Goal: Task Accomplishment & Management: Use online tool/utility

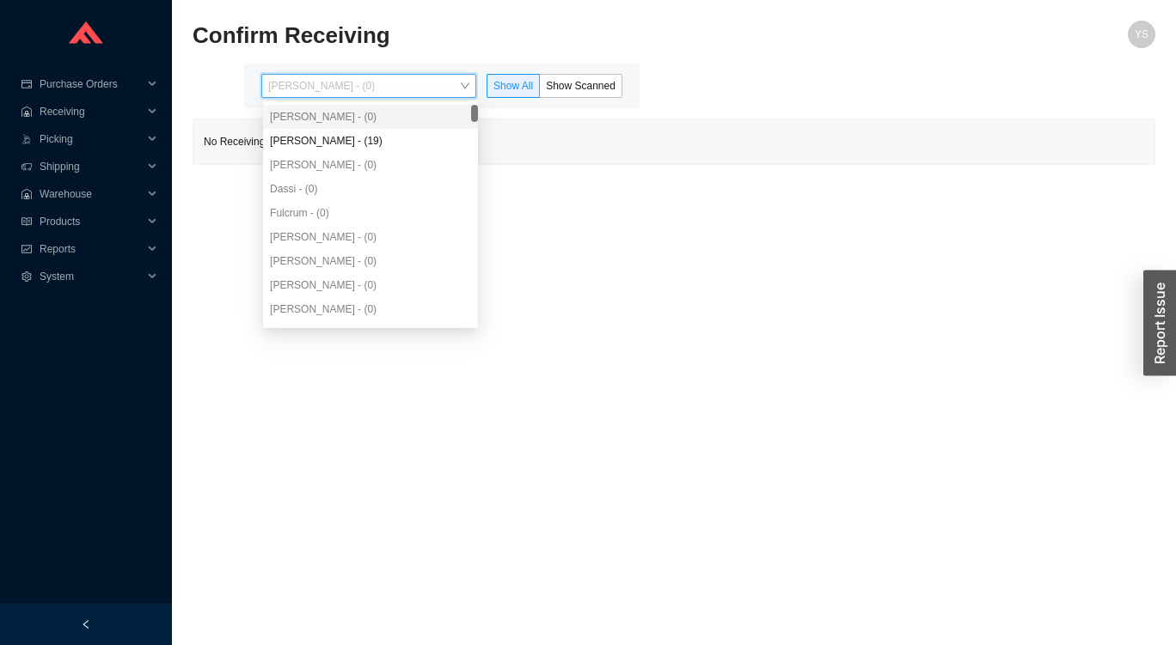
click at [326, 145] on div "Angel Negron - (19)" at bounding box center [370, 140] width 201 height 15
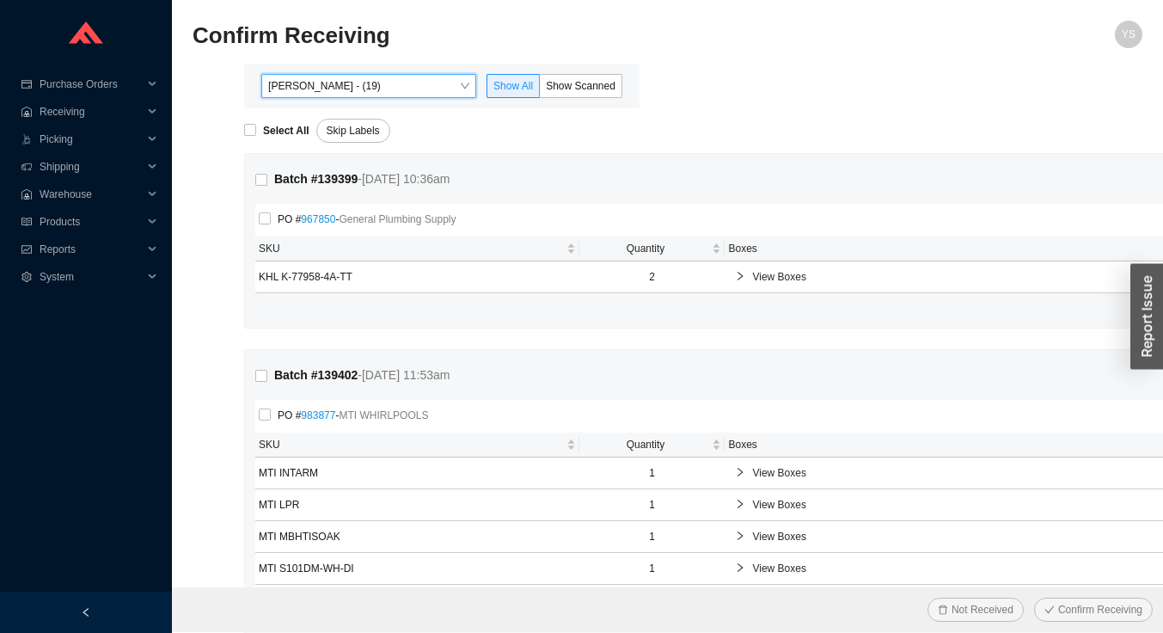
click at [562, 87] on span "Show Scanned" at bounding box center [581, 86] width 70 height 12
click at [540, 89] on input "Show Scanned" at bounding box center [540, 89] width 0 height 0
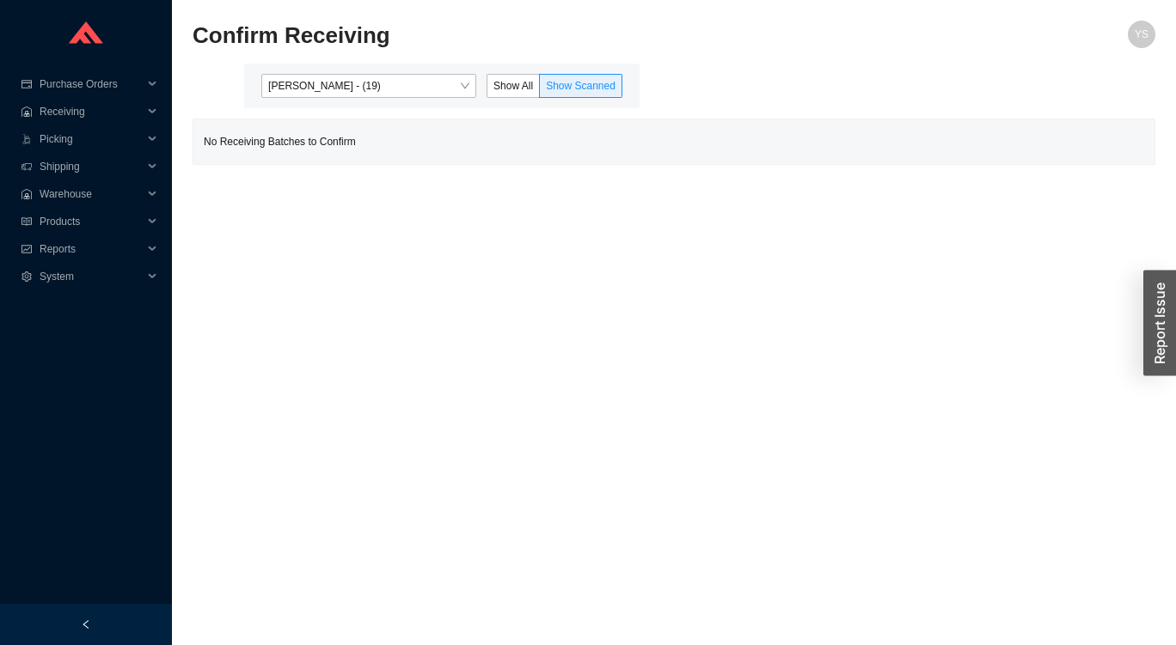
click at [521, 86] on span "Show All" at bounding box center [513, 86] width 40 height 12
click at [487, 89] on input "Show All" at bounding box center [487, 89] width 0 height 0
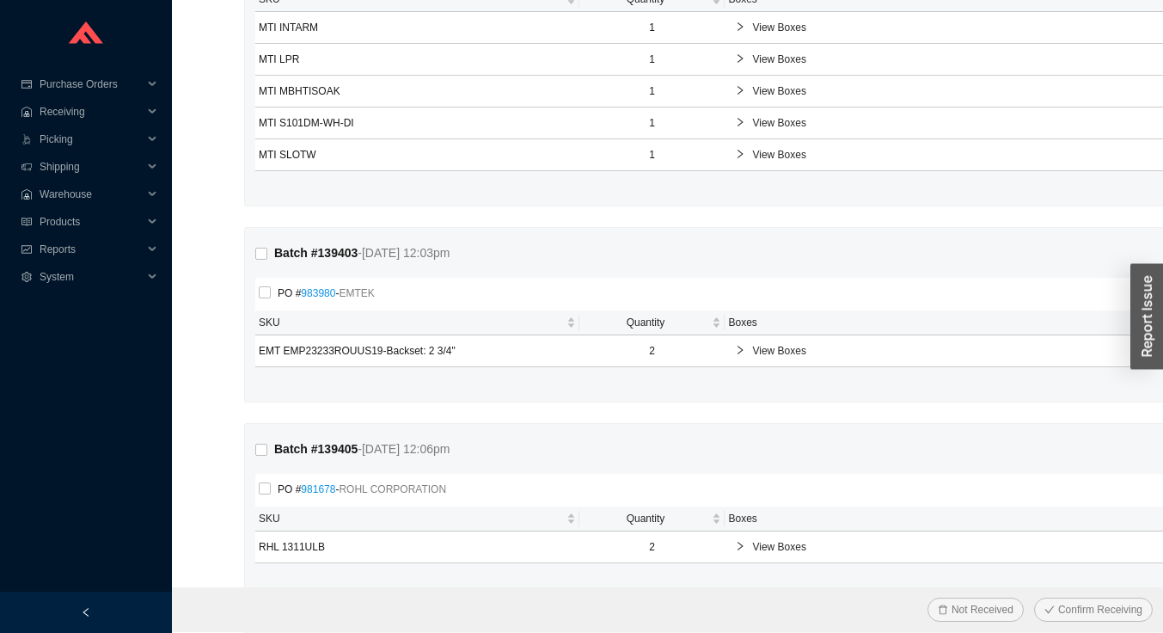
scroll to position [438, 0]
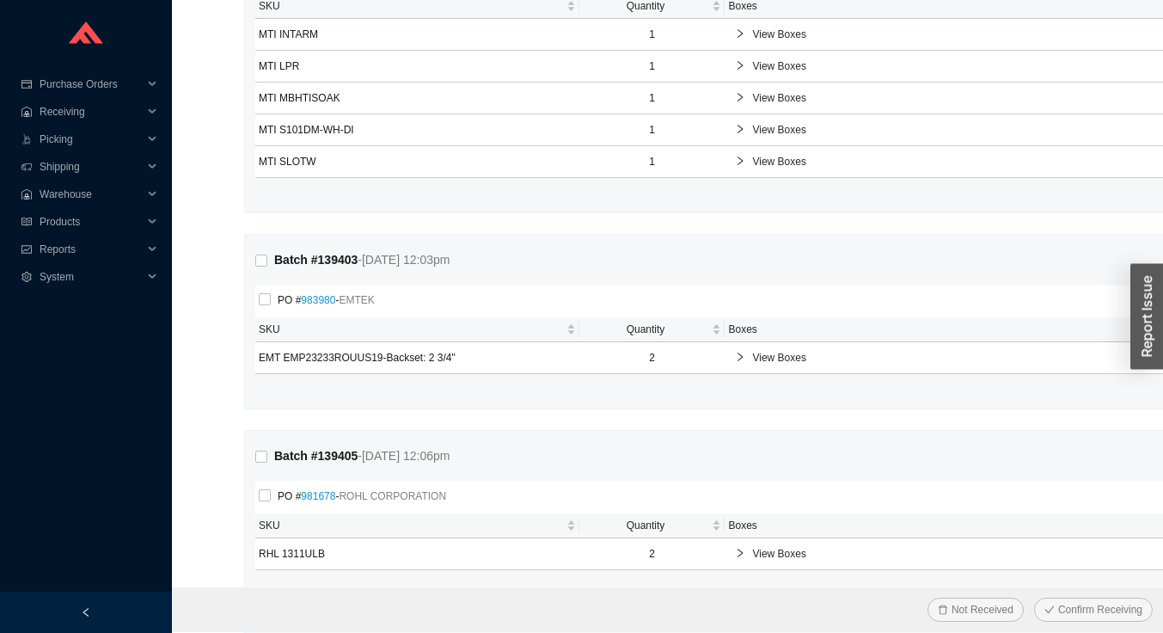
click at [33, 249] on div "Reports" at bounding box center [86, 249] width 172 height 28
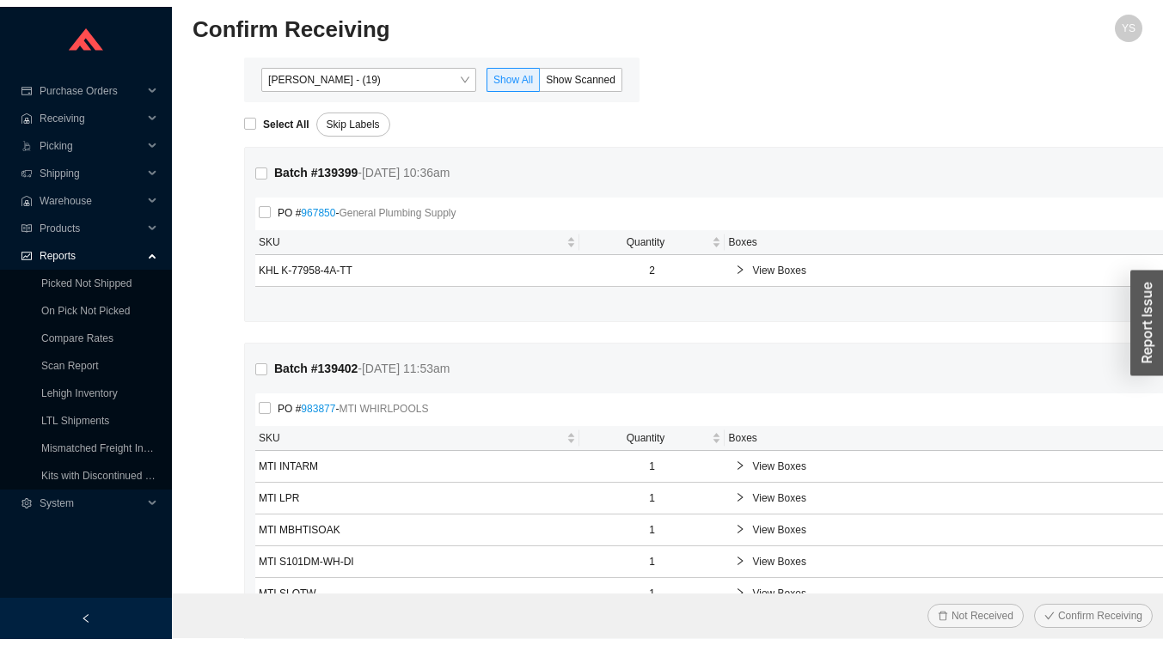
scroll to position [0, 0]
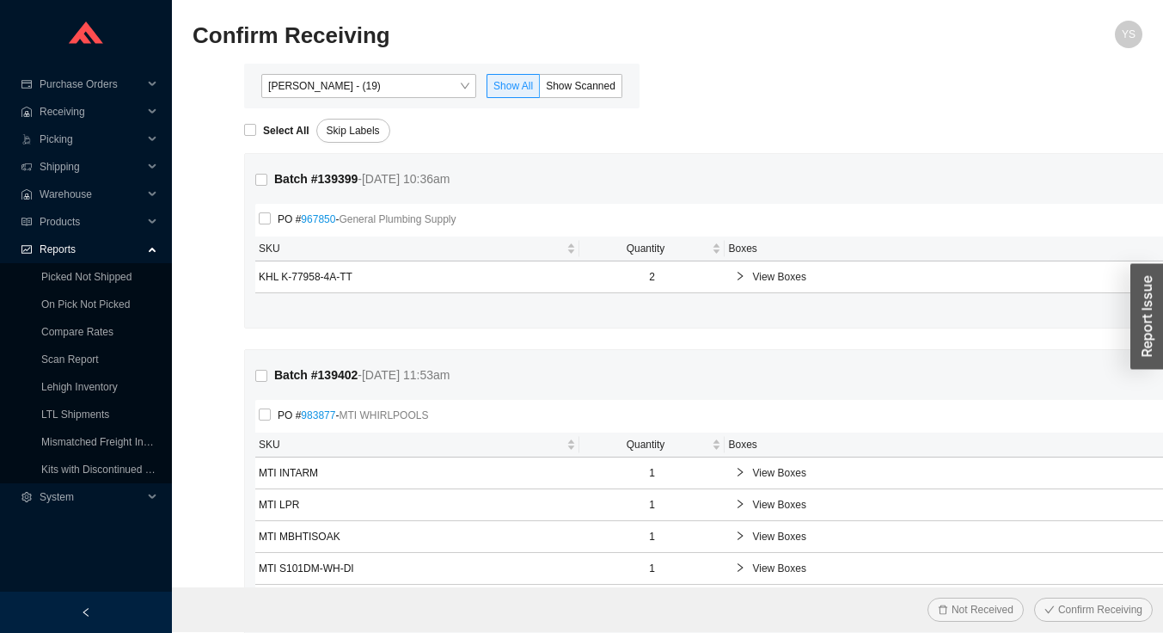
click at [297, 83] on span "Angel Negron - (19)" at bounding box center [368, 86] width 201 height 22
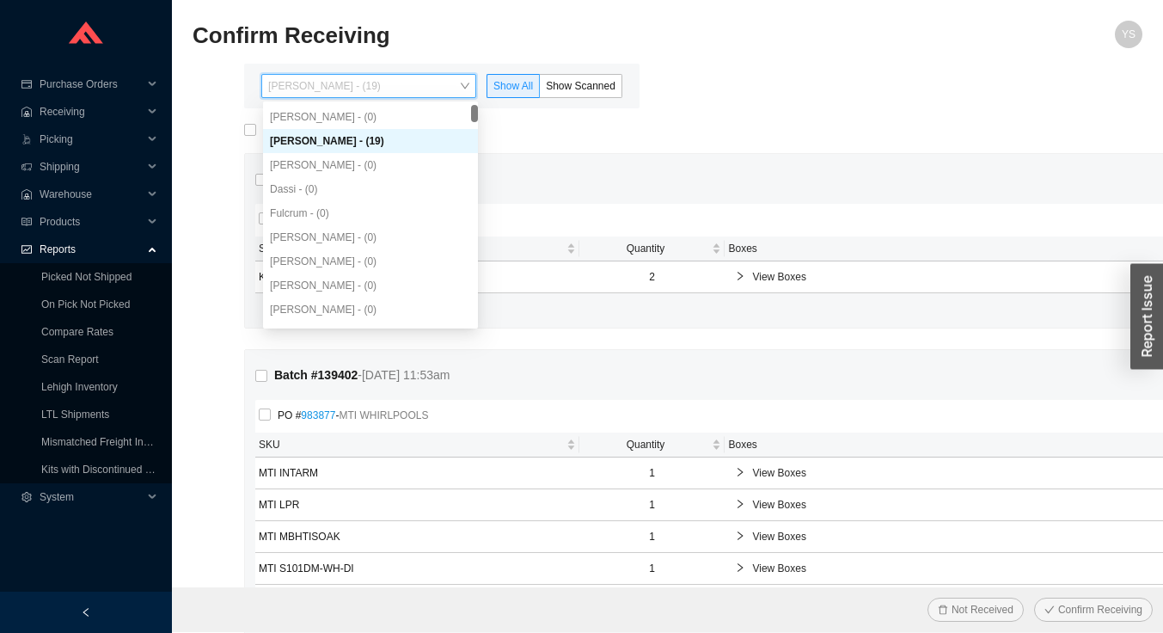
click at [80, 278] on link "Picked Not Shipped" at bounding box center [86, 277] width 90 height 12
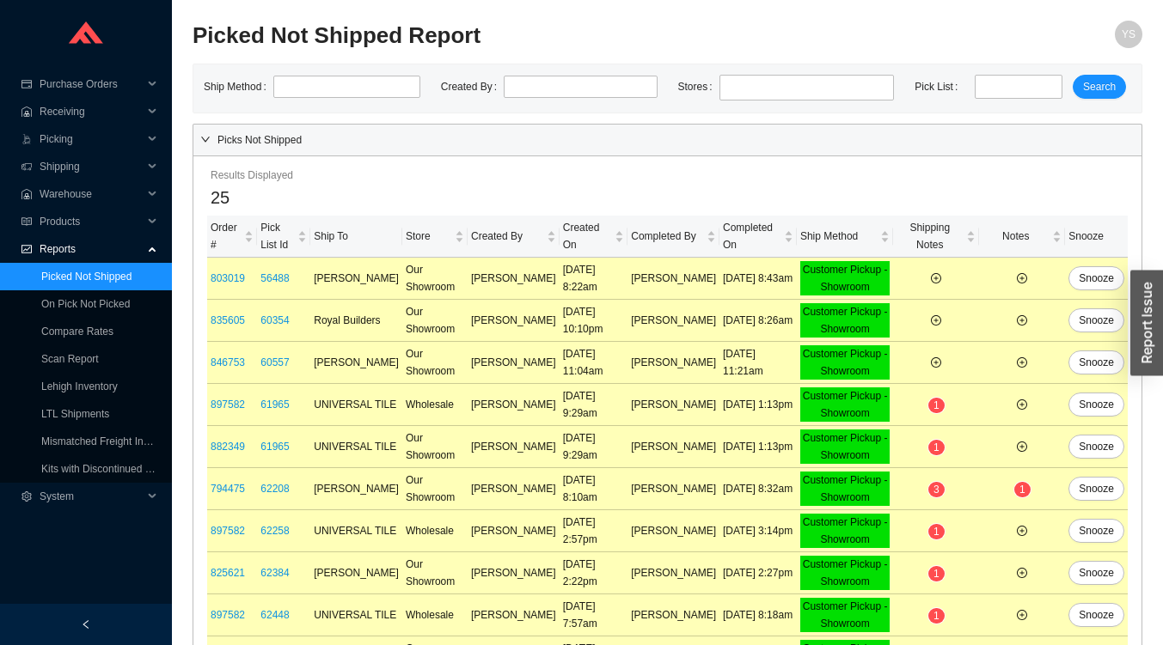
click at [54, 303] on link "On Pick Not Picked" at bounding box center [85, 304] width 89 height 12
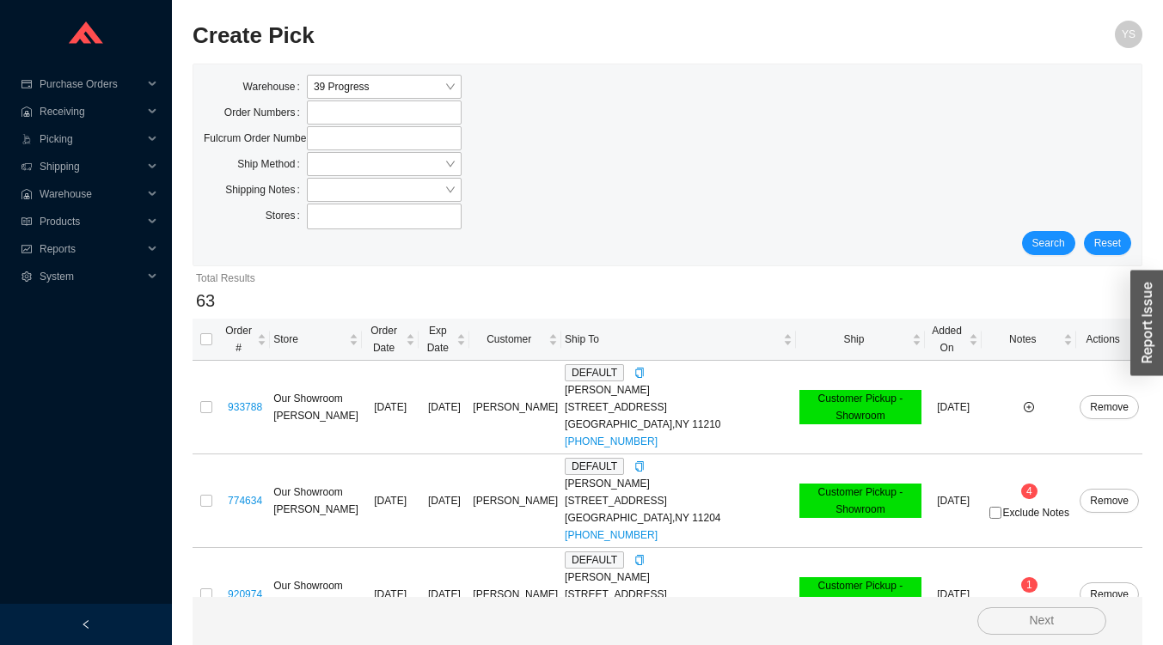
click at [825, 336] on span "Ship" at bounding box center [853, 339] width 109 height 17
click at [846, 334] on span "Ship" at bounding box center [853, 339] width 109 height 17
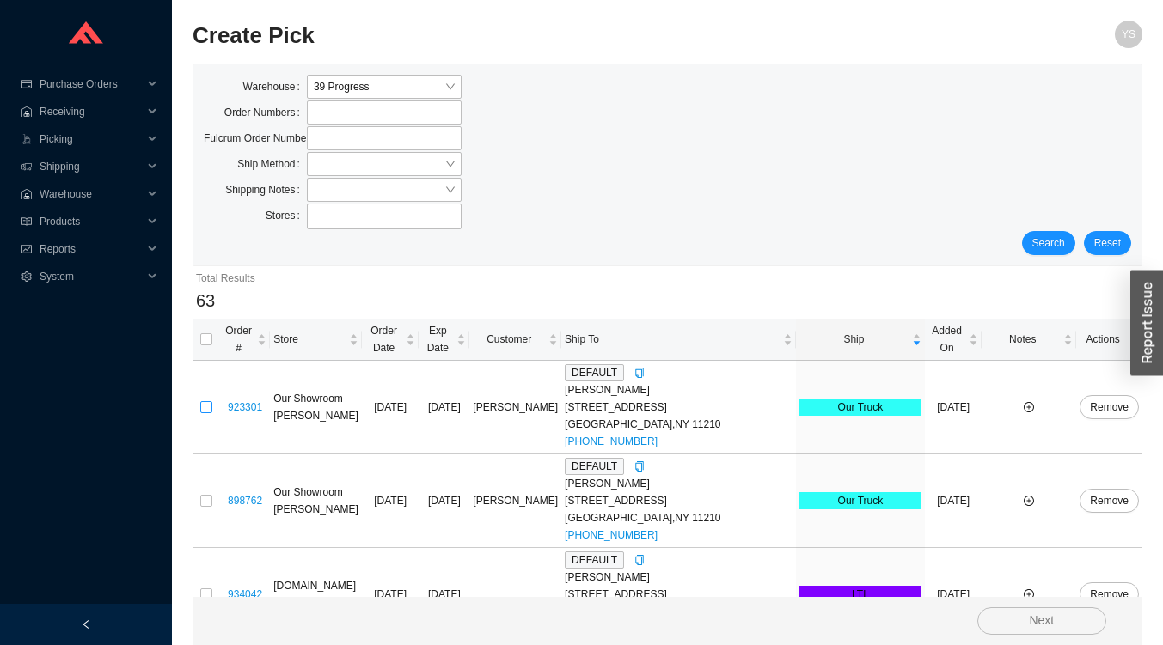
click at [202, 401] on input "checkbox" at bounding box center [206, 407] width 12 height 12
checkbox input "true"
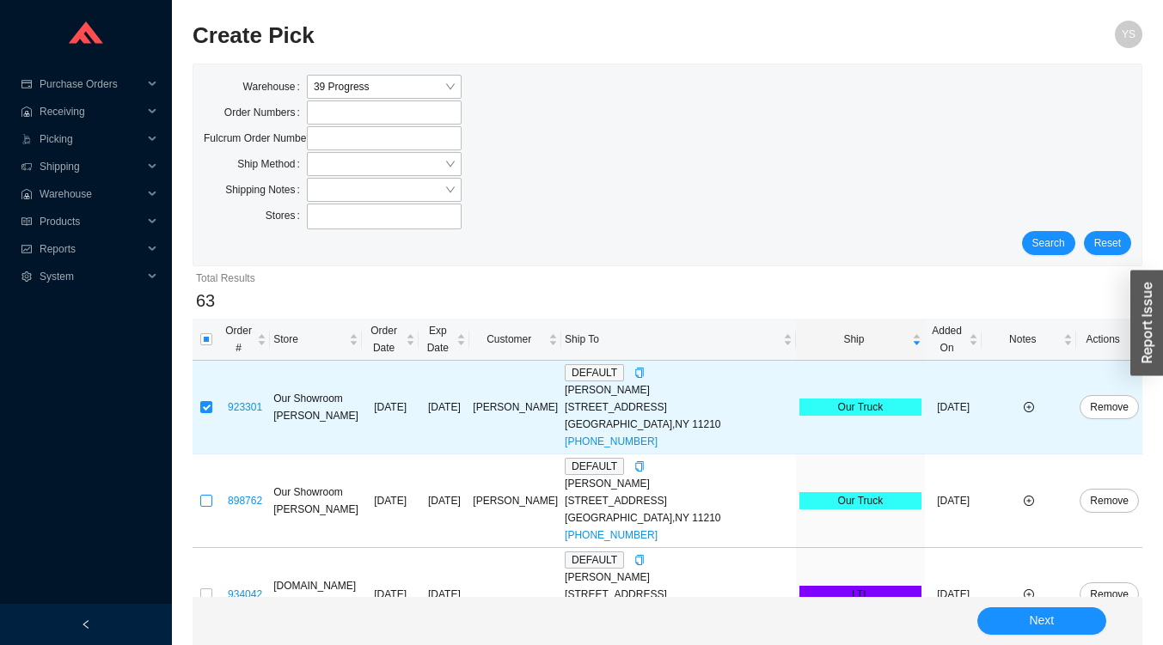
click at [206, 495] on input "checkbox" at bounding box center [206, 501] width 12 height 12
checkbox input "true"
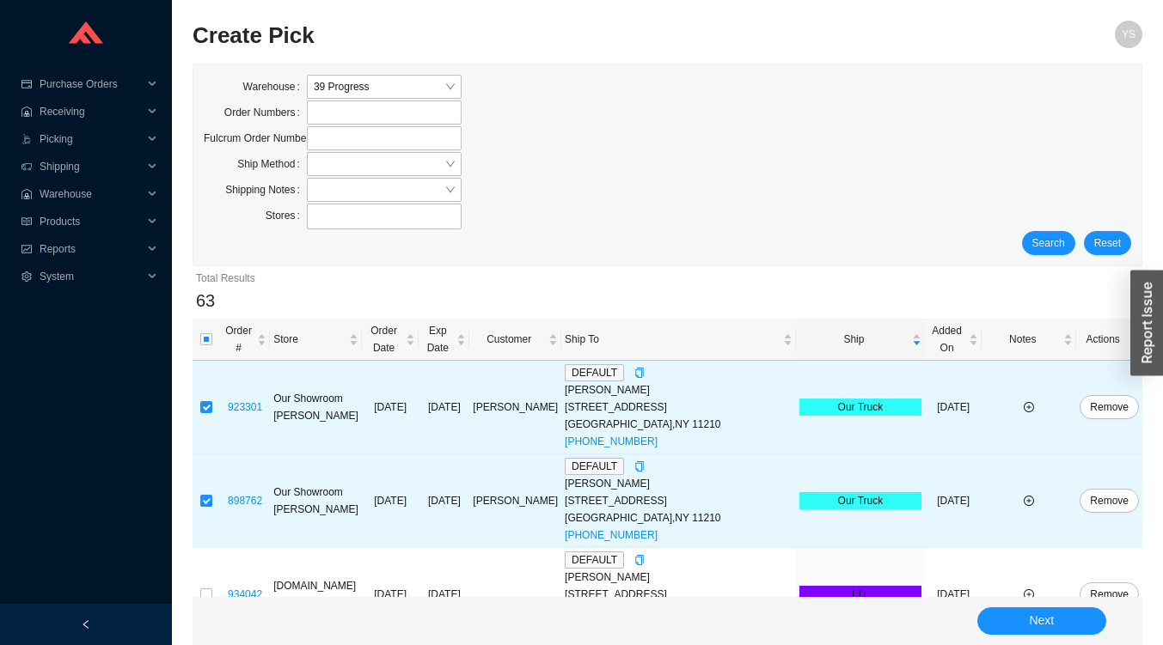
click at [1014, 633] on button "Next" at bounding box center [1041, 622] width 129 height 28
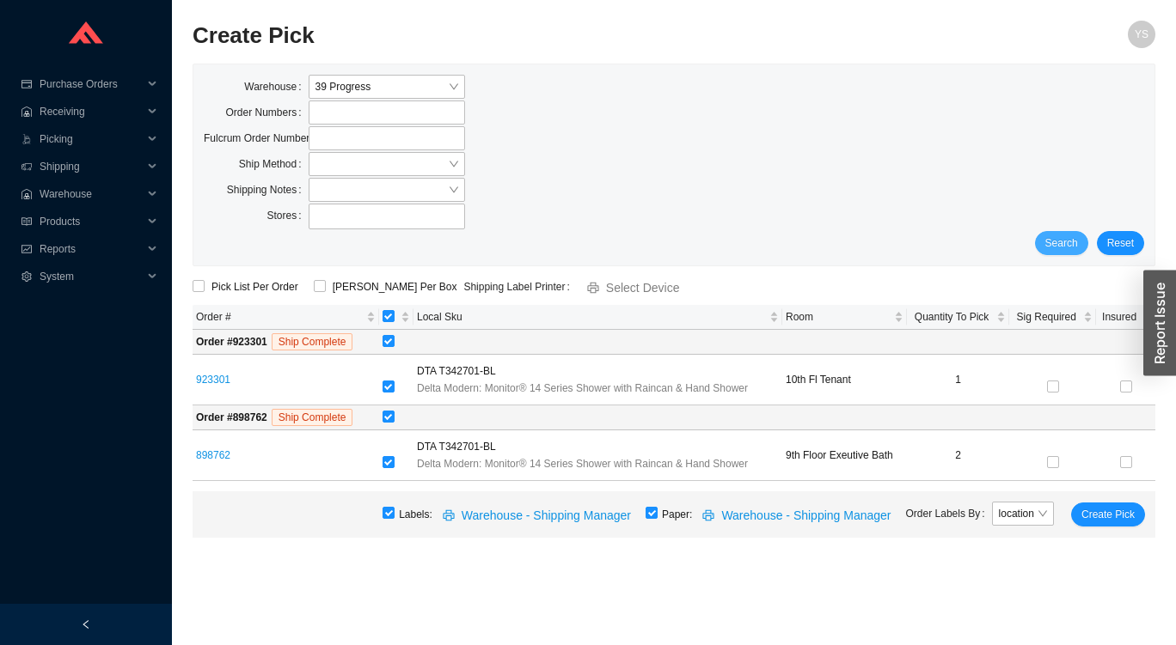
click at [1060, 241] on span "Search" at bounding box center [1061, 243] width 33 height 17
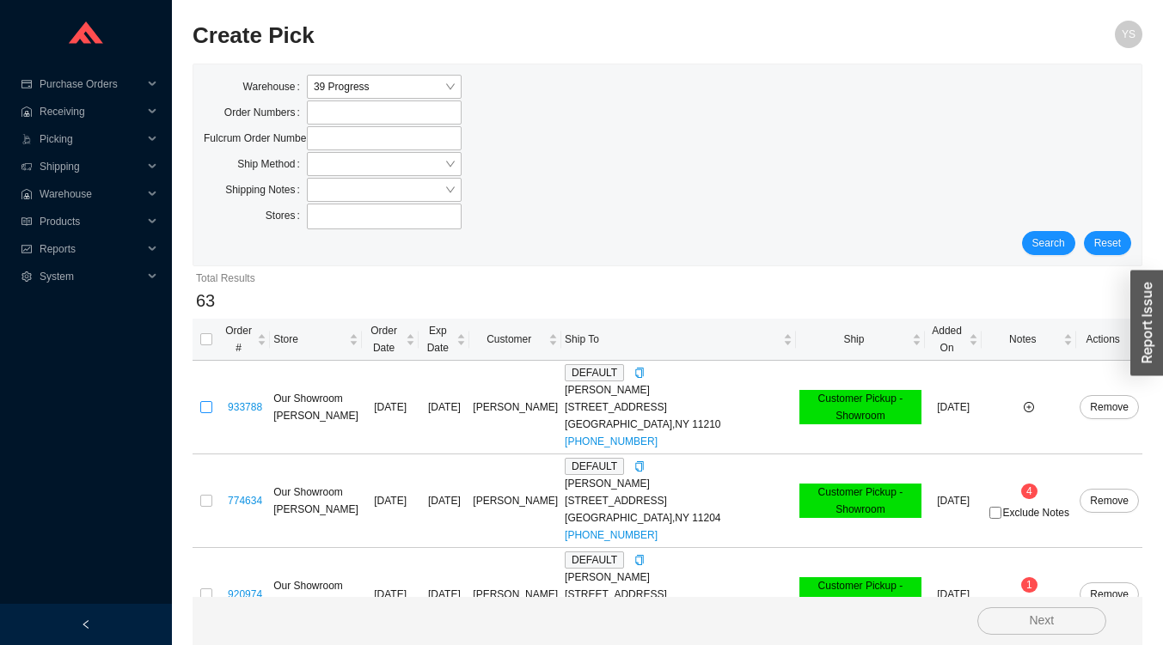
click at [206, 401] on input "checkbox" at bounding box center [206, 407] width 12 height 12
checkbox input "true"
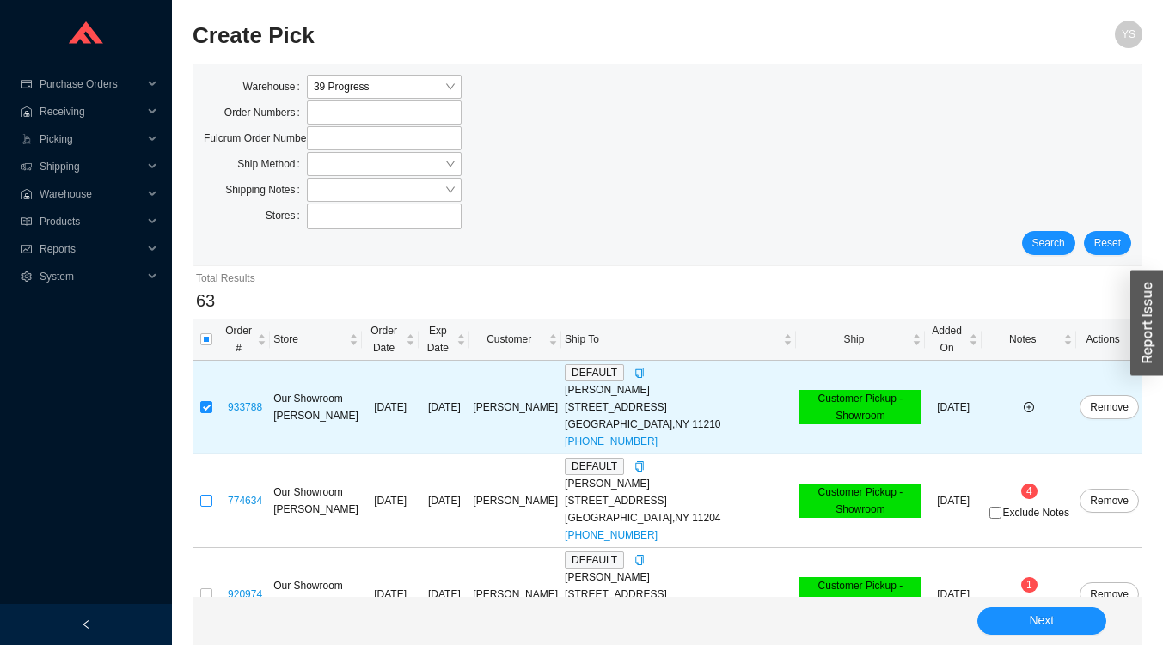
click at [211, 495] on input "checkbox" at bounding box center [206, 501] width 12 height 12
checkbox input "true"
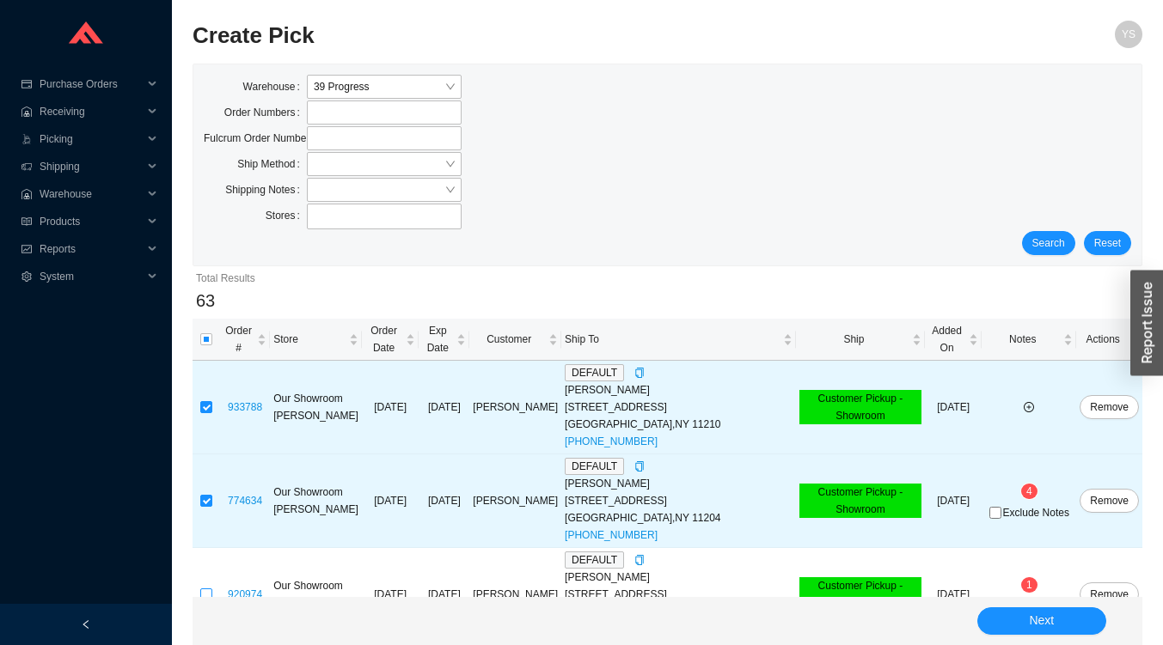
click at [206, 589] on input "checkbox" at bounding box center [206, 595] width 12 height 12
checkbox input "true"
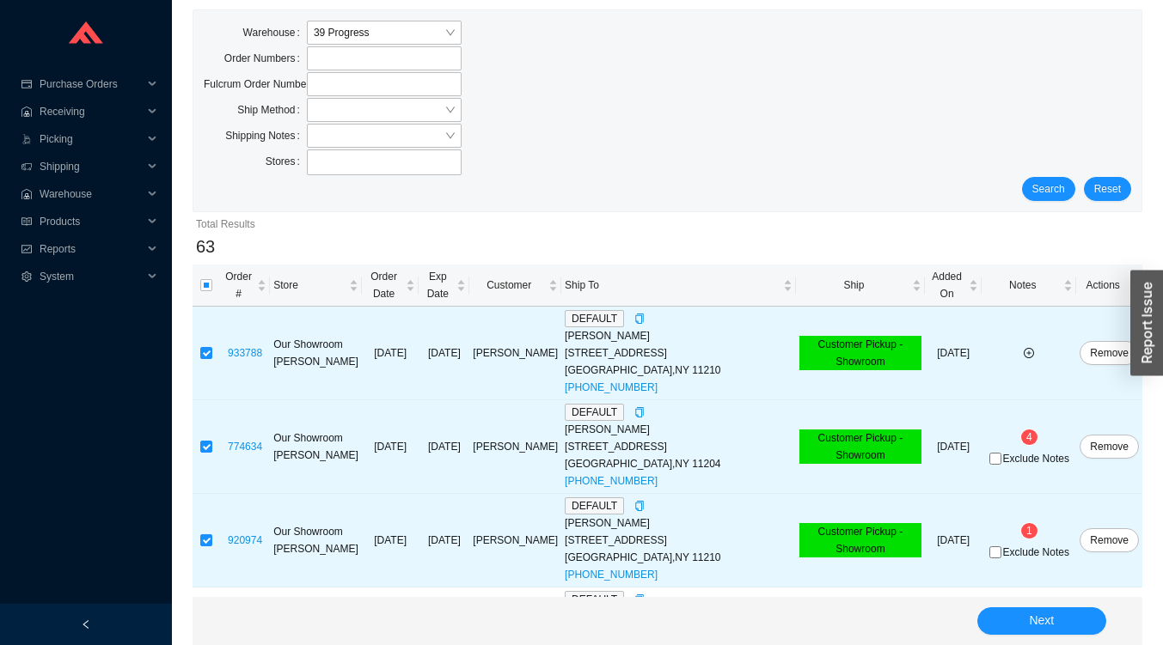
scroll to position [194, 0]
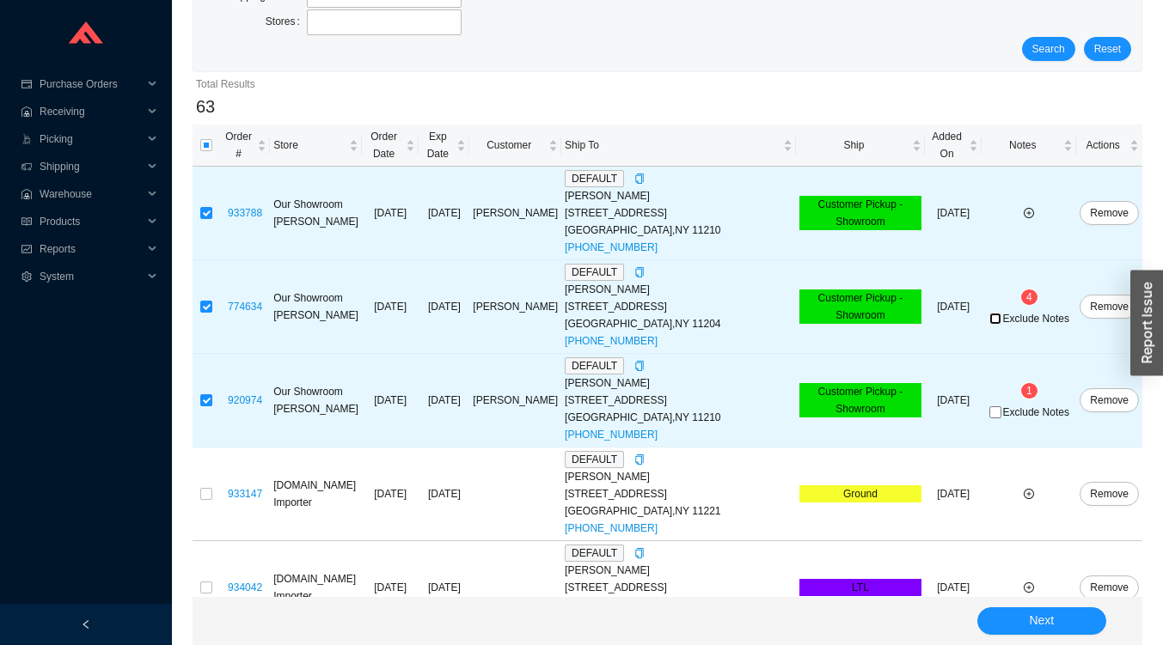
click at [993, 313] on input "Exclude Notes" at bounding box center [995, 319] width 12 height 12
checkbox input "true"
click at [992, 406] on input "Exclude Notes" at bounding box center [995, 412] width 12 height 12
checkbox input "true"
click at [1026, 291] on span "4" at bounding box center [1029, 297] width 6 height 12
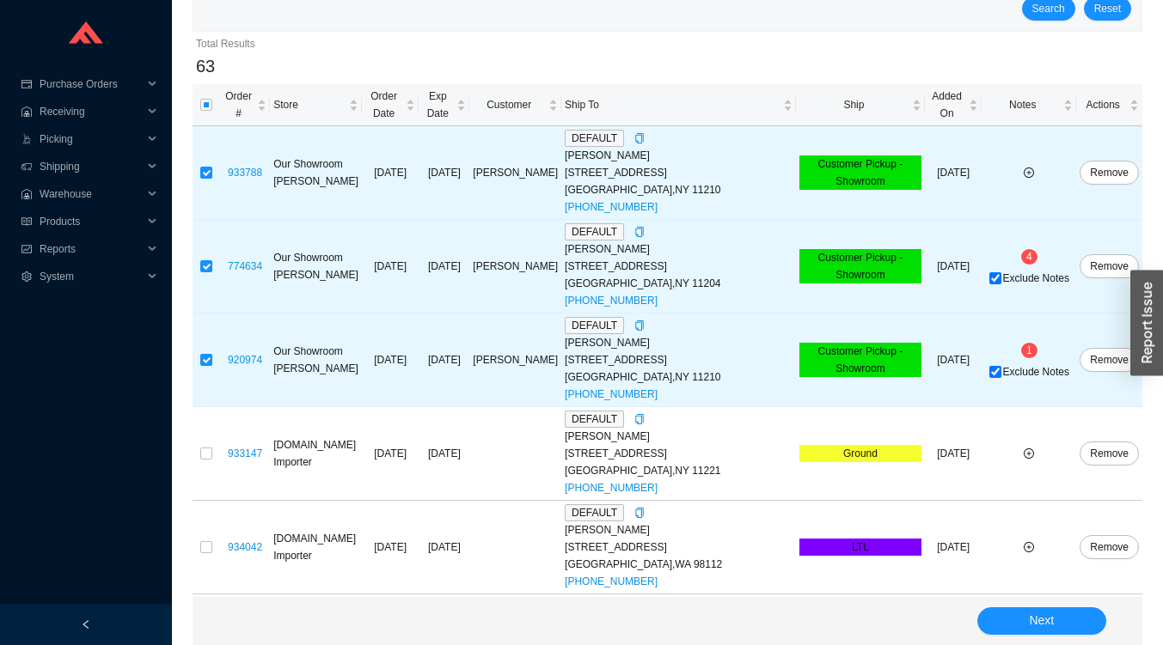
scroll to position [273, 0]
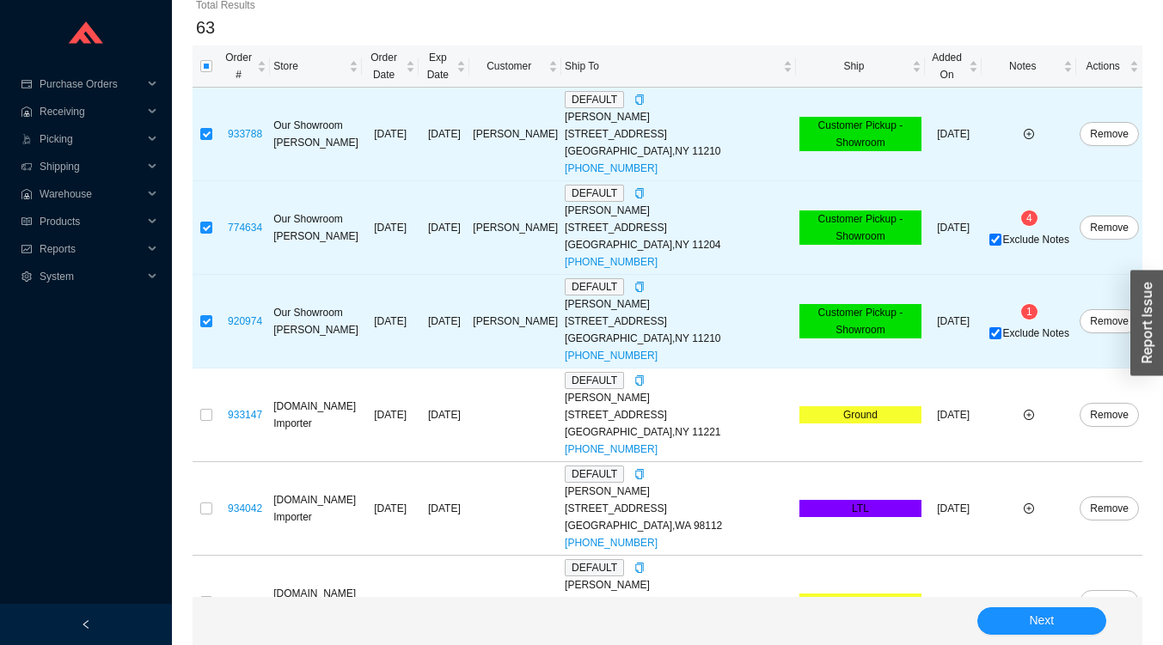
click at [1026, 306] on span "1" at bounding box center [1029, 312] width 6 height 12
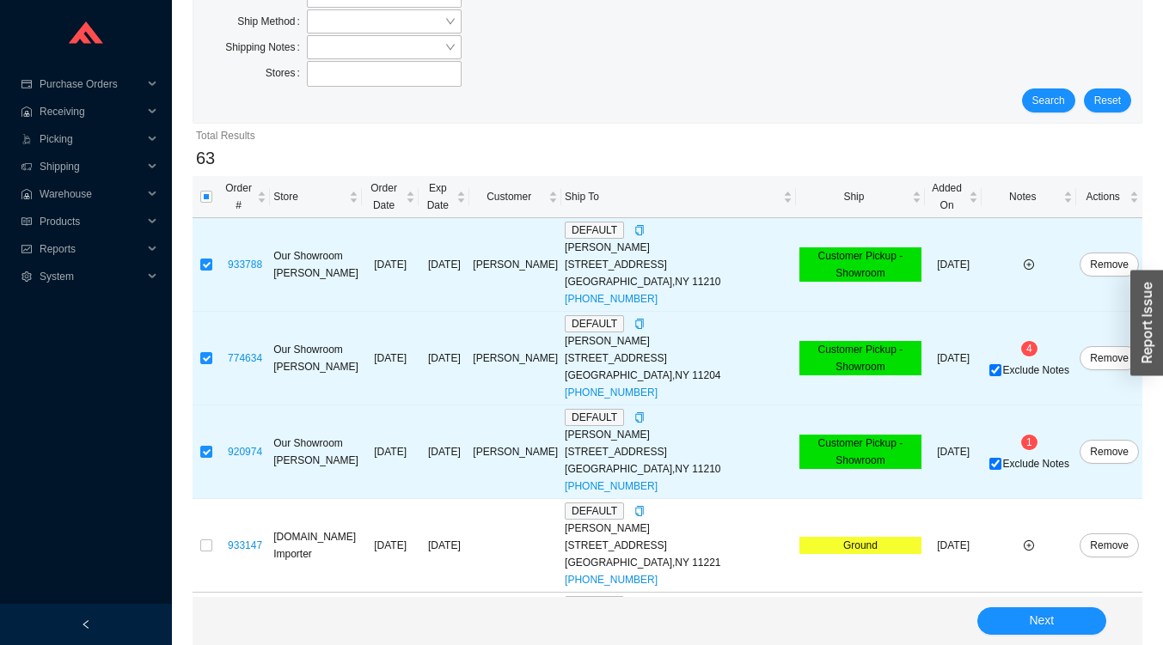
scroll to position [141, 0]
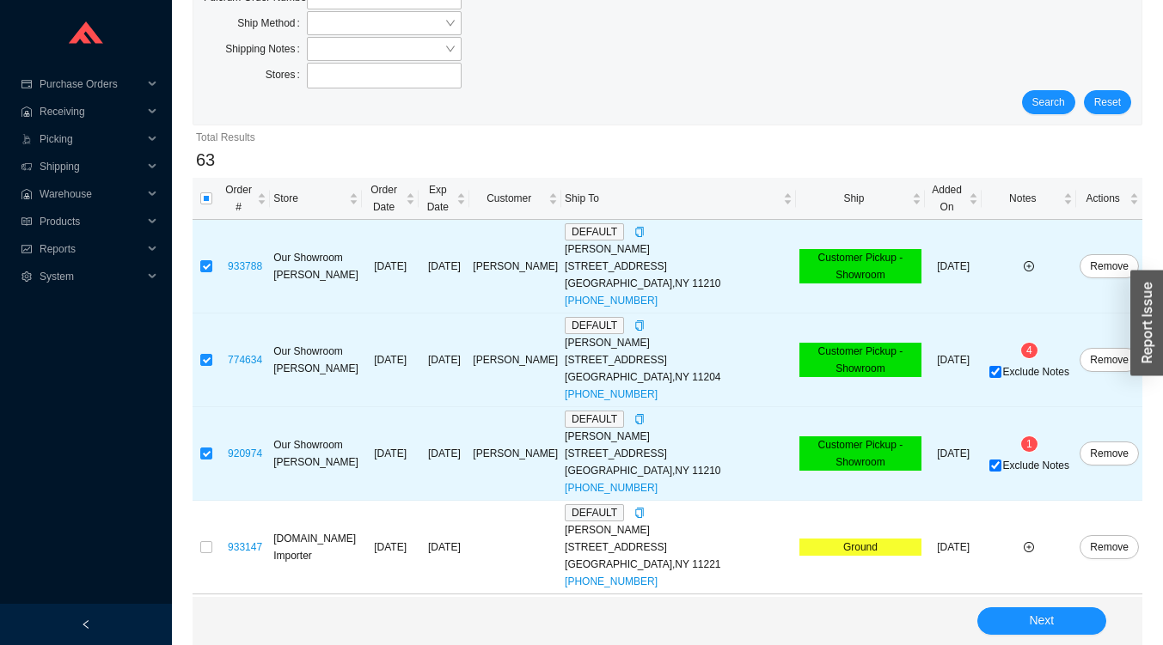
click at [830, 193] on span "Ship" at bounding box center [853, 198] width 109 height 17
click at [829, 190] on span "Ship" at bounding box center [853, 198] width 109 height 17
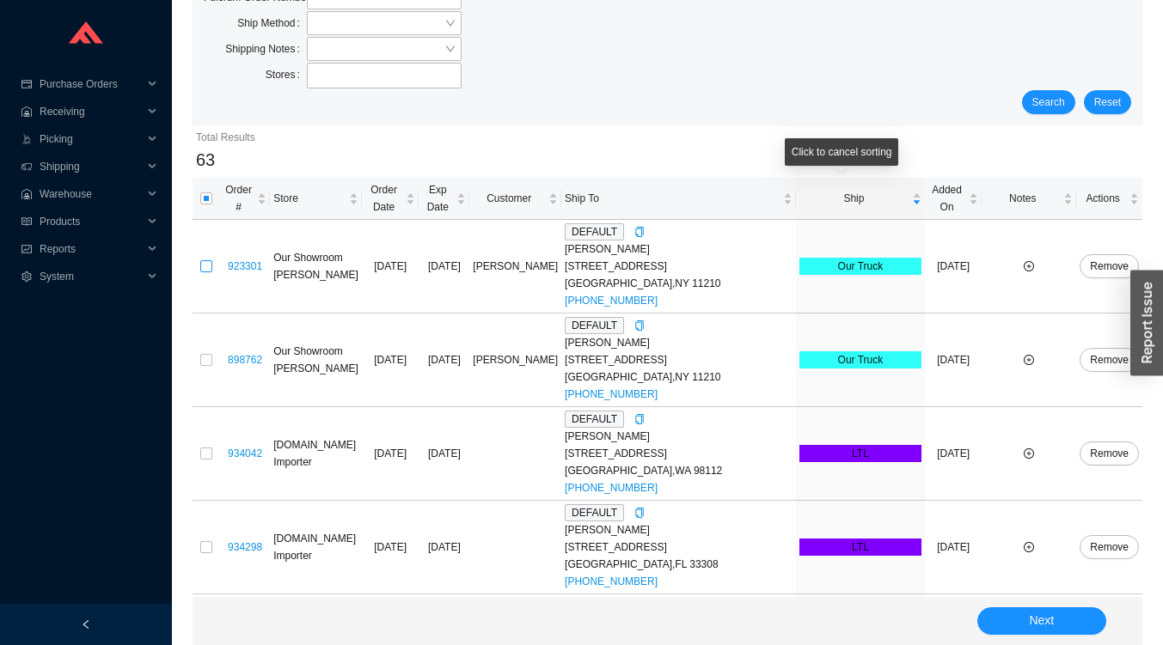
click at [206, 260] on input "checkbox" at bounding box center [206, 266] width 12 height 12
checkbox input "true"
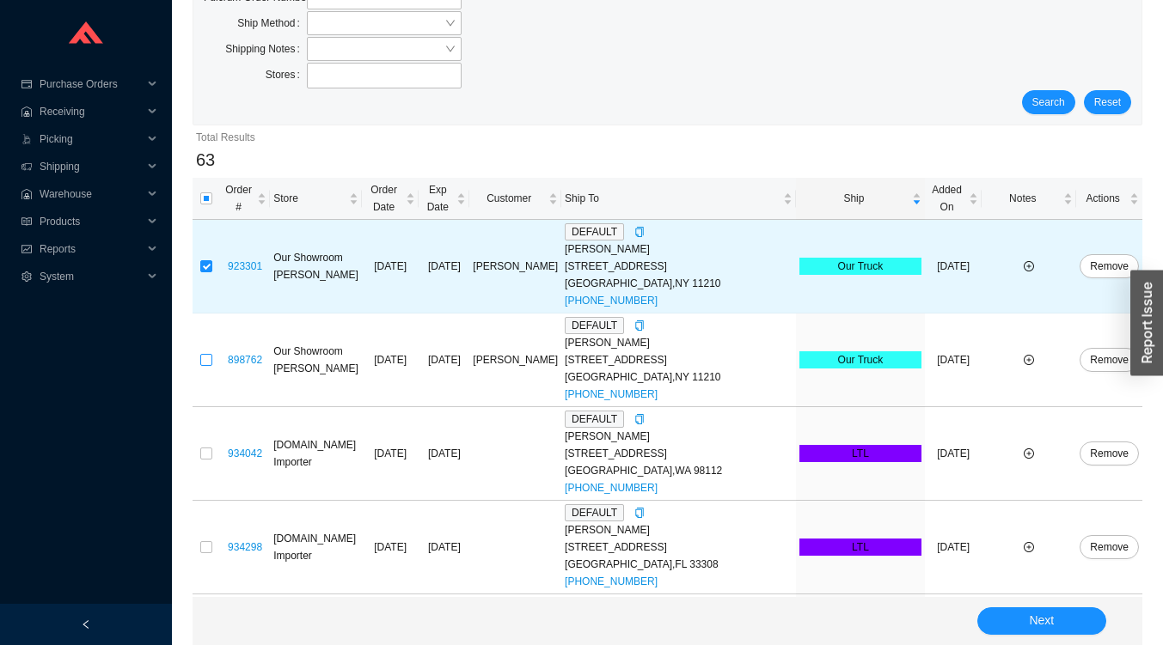
click at [208, 354] on input "checkbox" at bounding box center [206, 360] width 12 height 12
checkbox input "true"
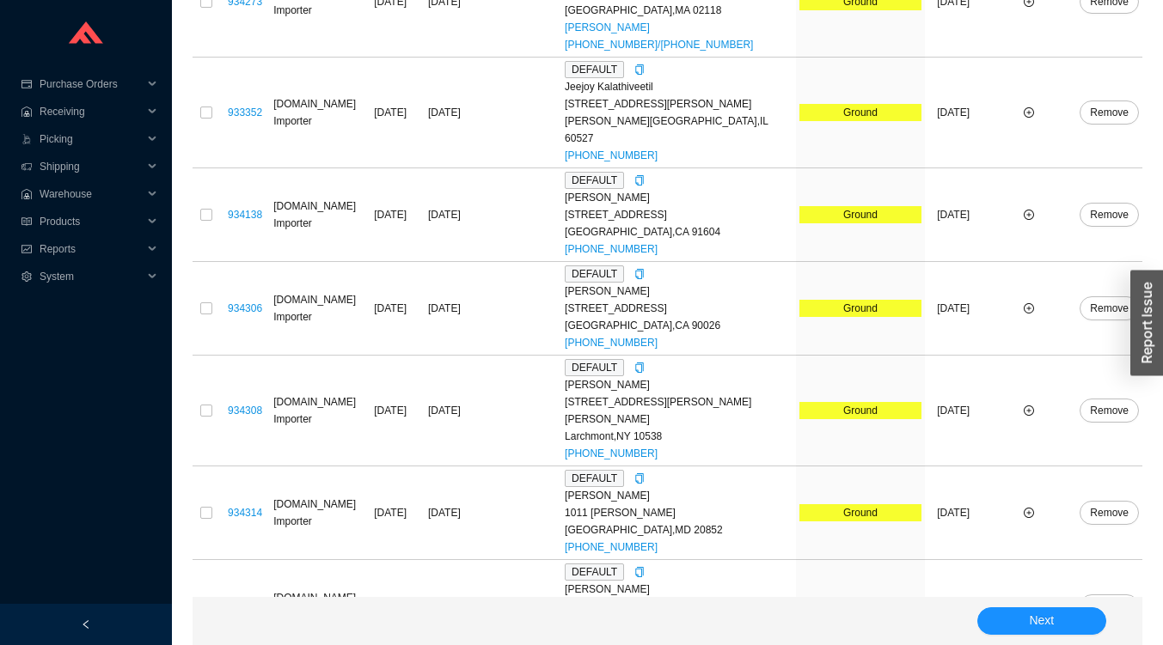
scroll to position [5648, 0]
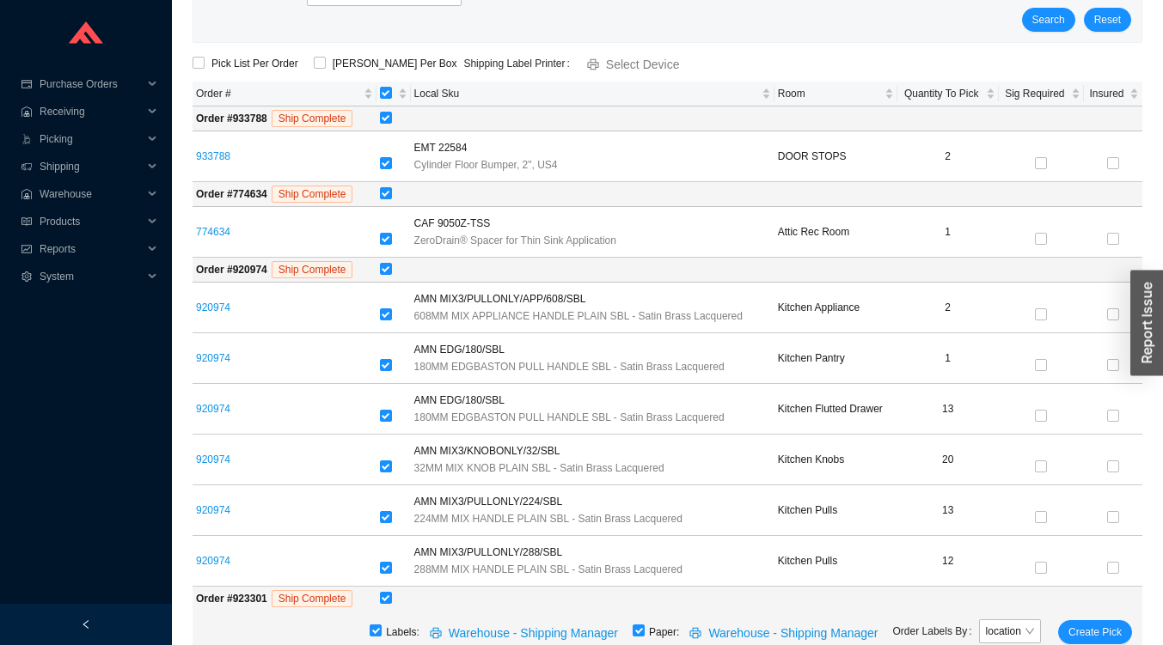
scroll to position [222, 0]
click at [389, 275] on input "checkbox" at bounding box center [386, 271] width 12 height 12
checkbox input "false"
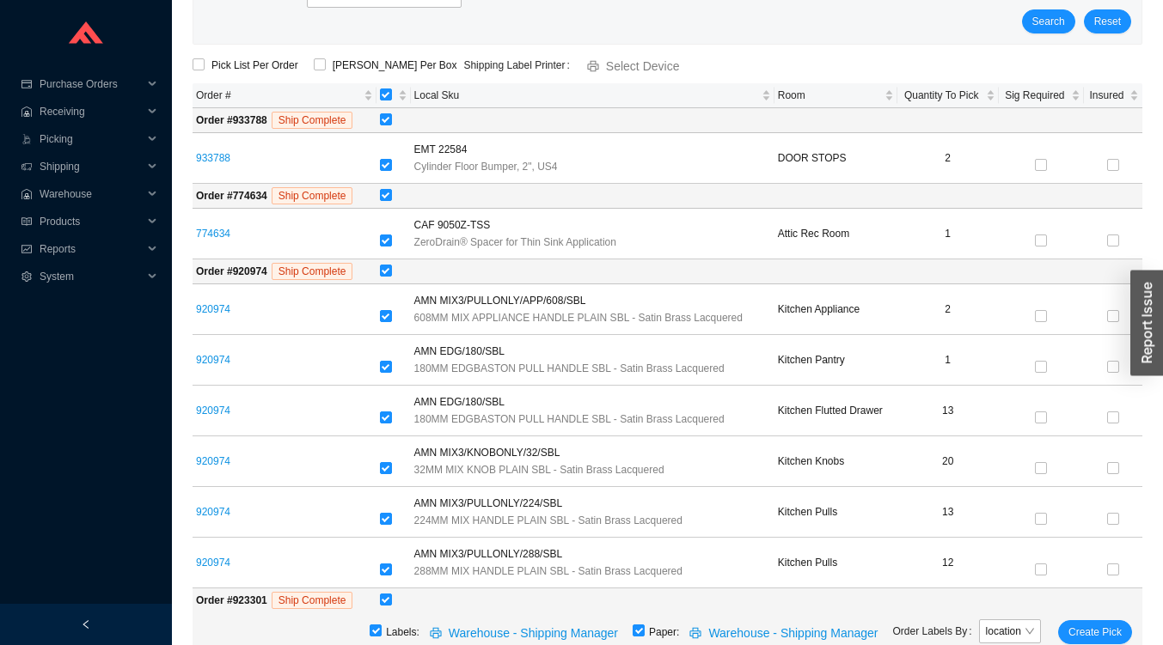
checkbox input "false"
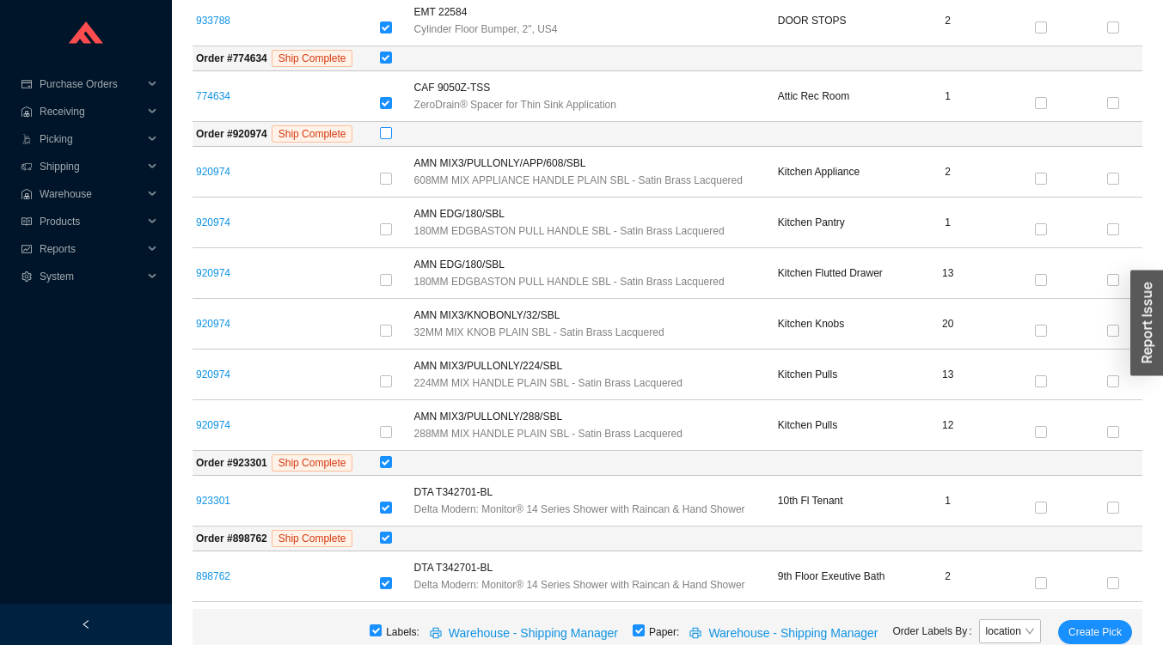
scroll to position [363, 0]
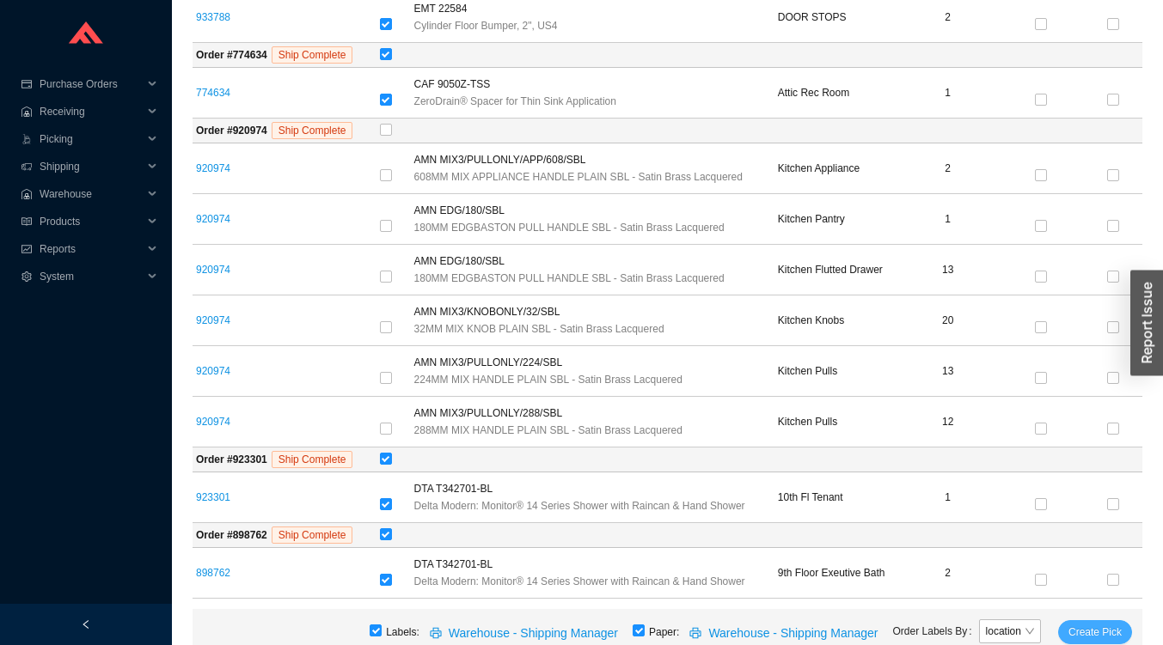
click at [1093, 631] on span "Create Pick" at bounding box center [1094, 632] width 53 height 17
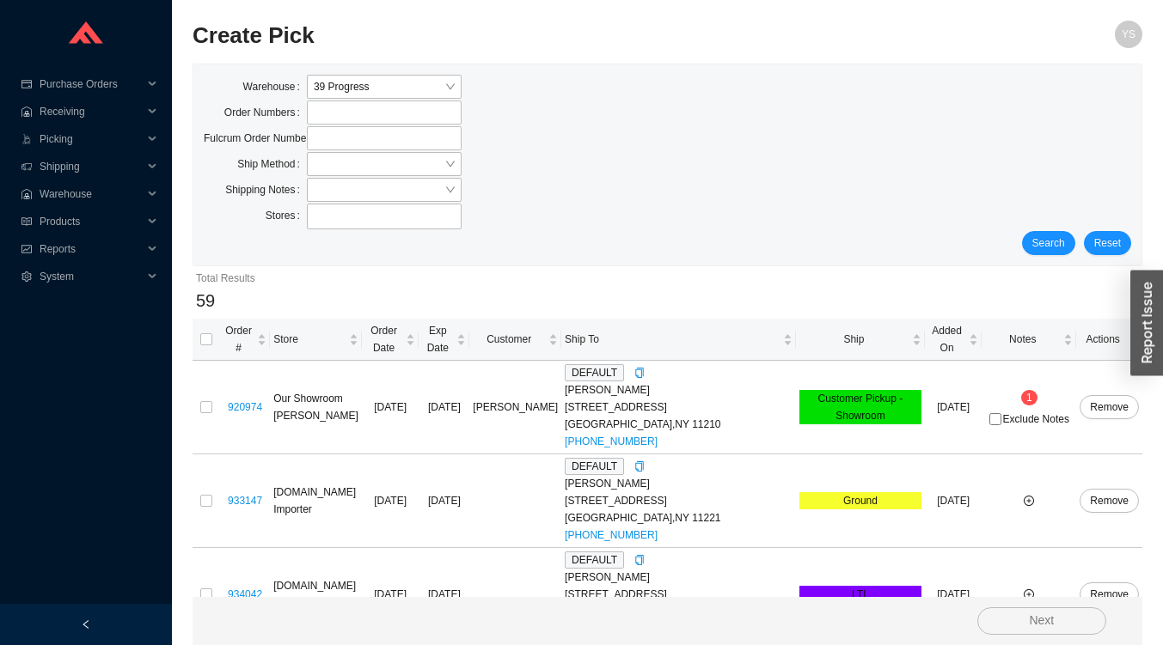
click at [241, 401] on link "920974" at bounding box center [245, 407] width 34 height 12
click at [38, 138] on div ".warehouse-cart-packages-a{fill:none;stroke:currentColor;stroke-linecap:round;s…" at bounding box center [86, 139] width 172 height 28
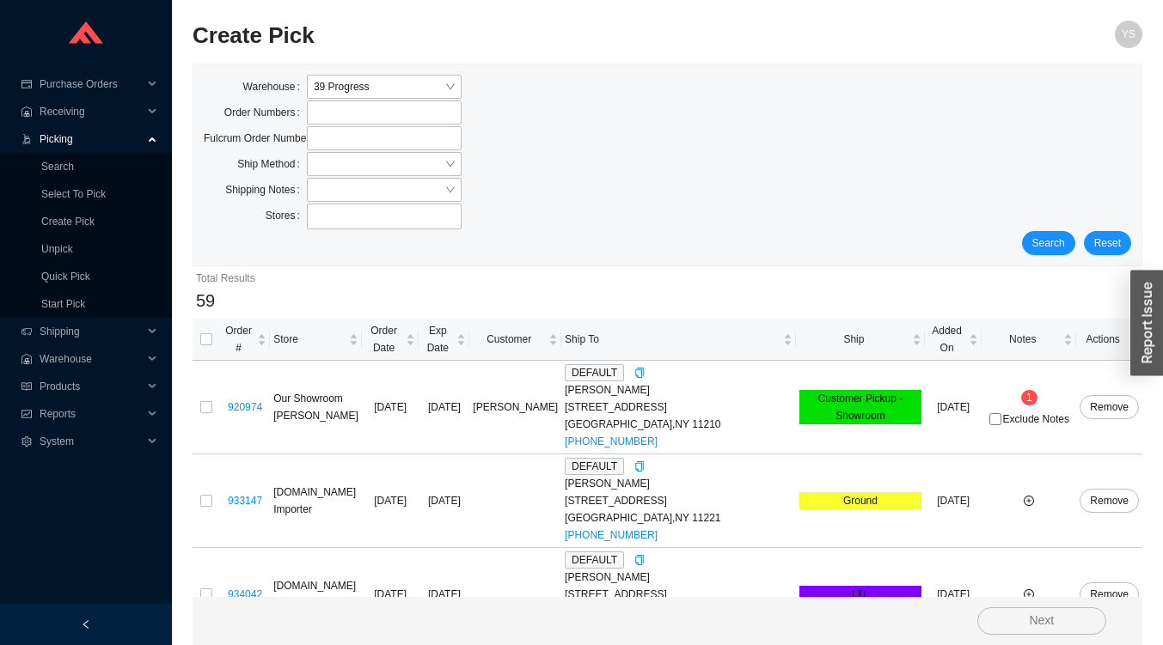
click at [51, 279] on link "Quick Pick" at bounding box center [65, 277] width 49 height 12
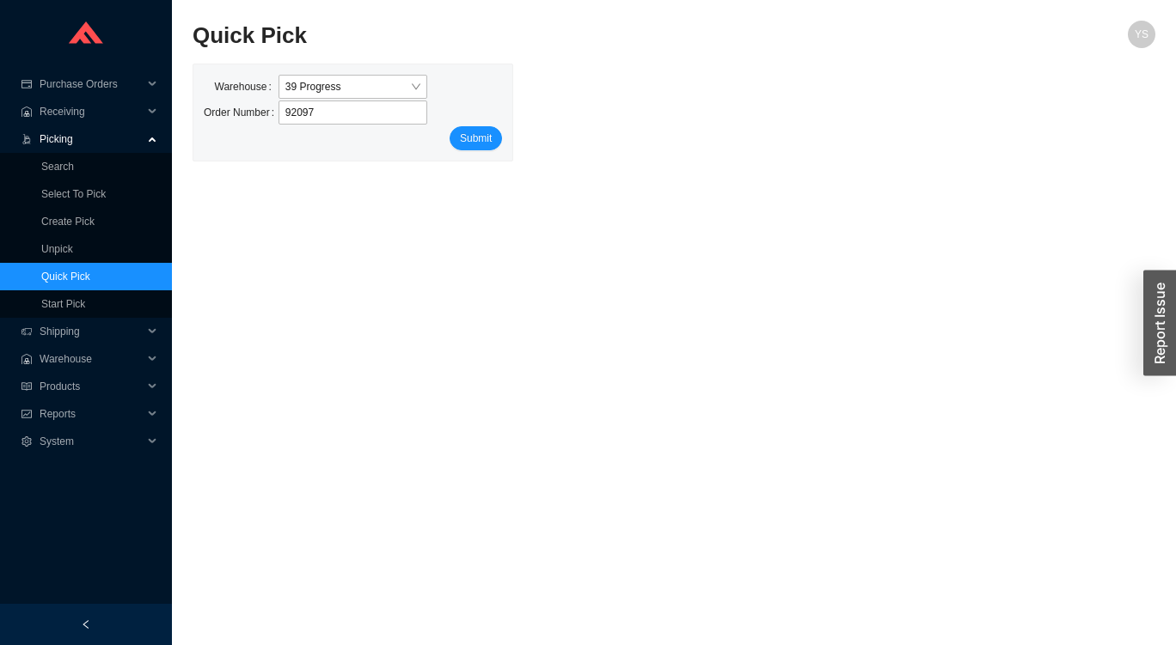
type input "920974"
click button "Submit" at bounding box center [475, 138] width 52 height 24
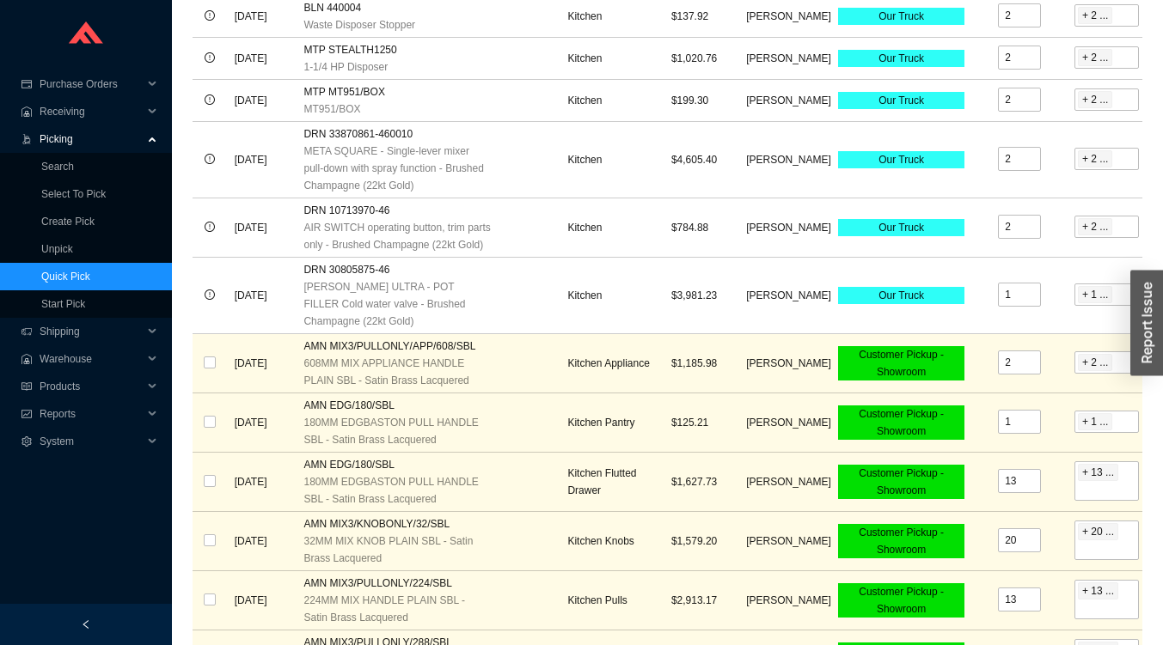
scroll to position [590, 0]
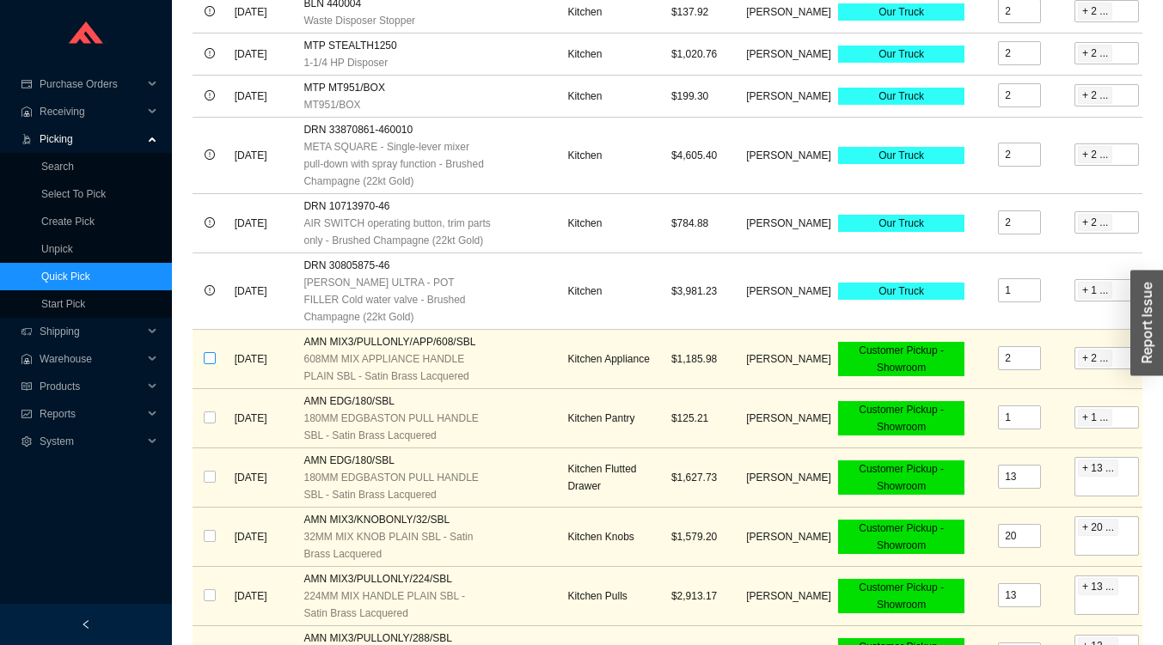
click at [212, 352] on input "checkbox" at bounding box center [210, 358] width 12 height 12
checkbox input "true"
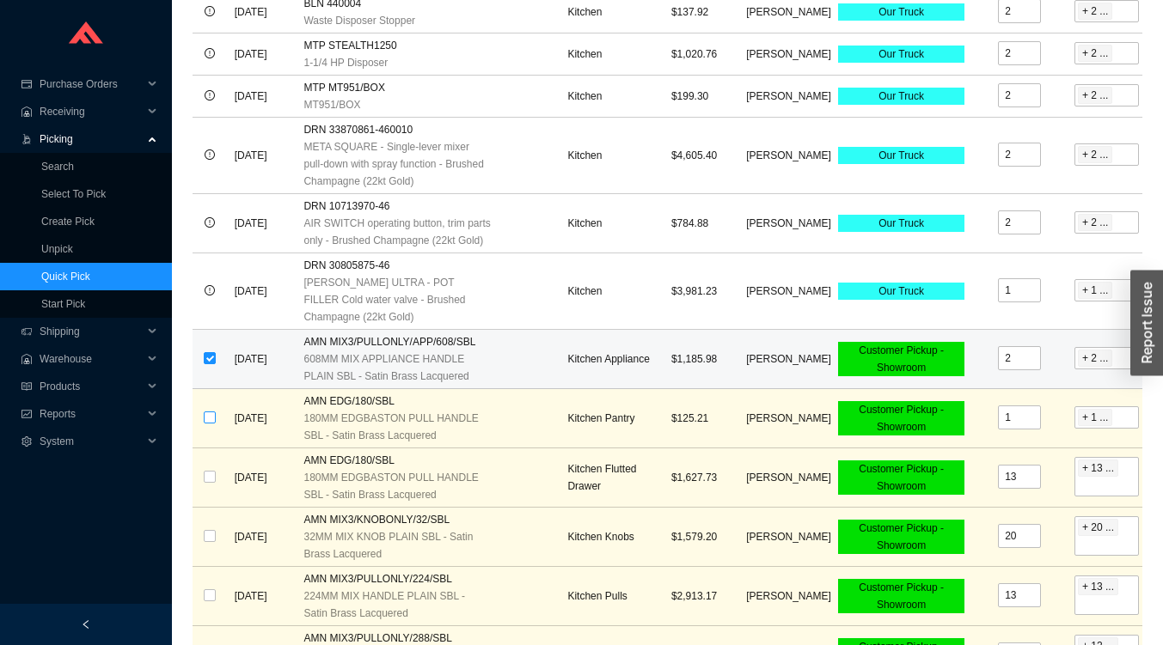
click at [209, 412] on input "checkbox" at bounding box center [210, 418] width 12 height 12
checkbox input "true"
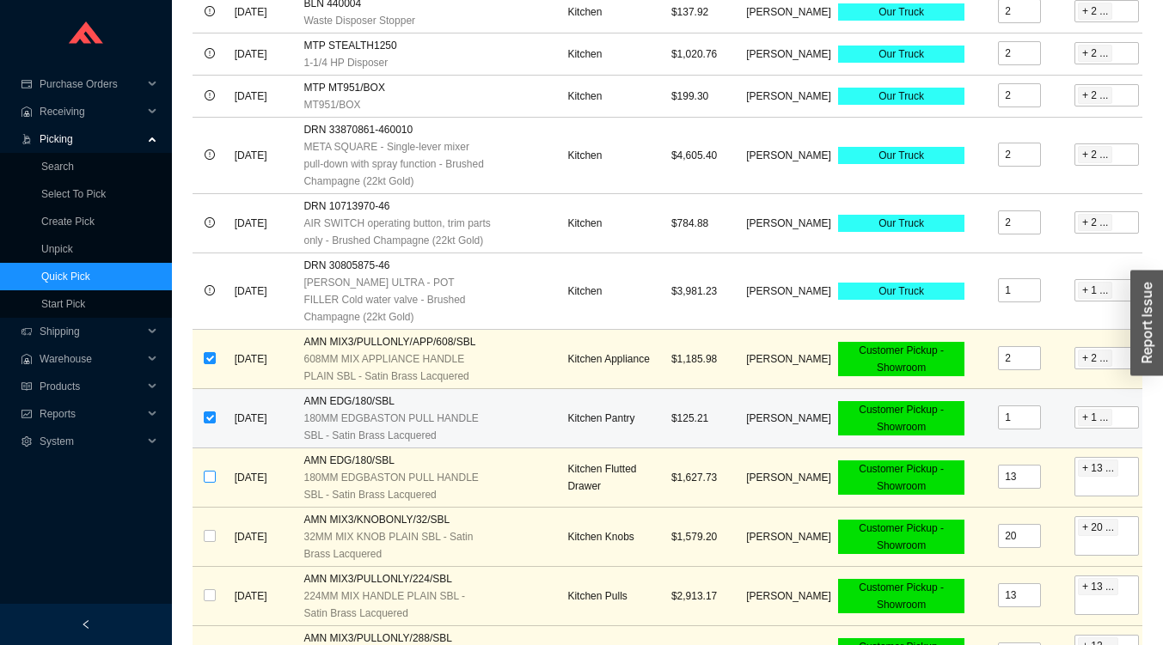
click at [209, 471] on input "checkbox" at bounding box center [210, 477] width 12 height 12
checkbox input "true"
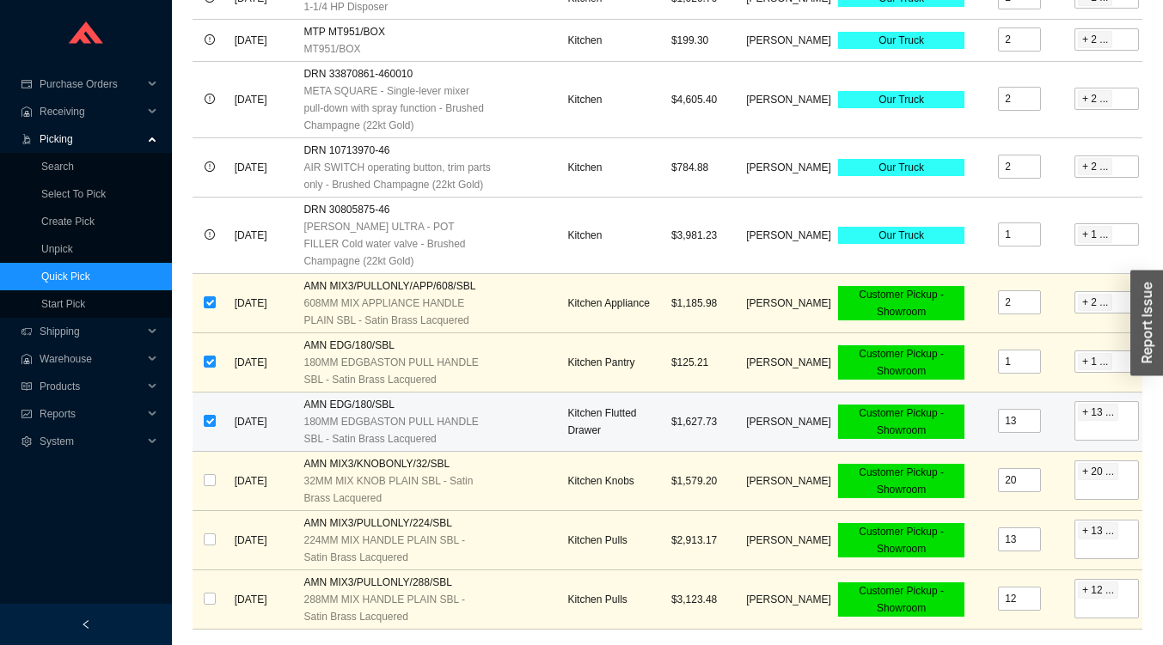
scroll to position [656, 0]
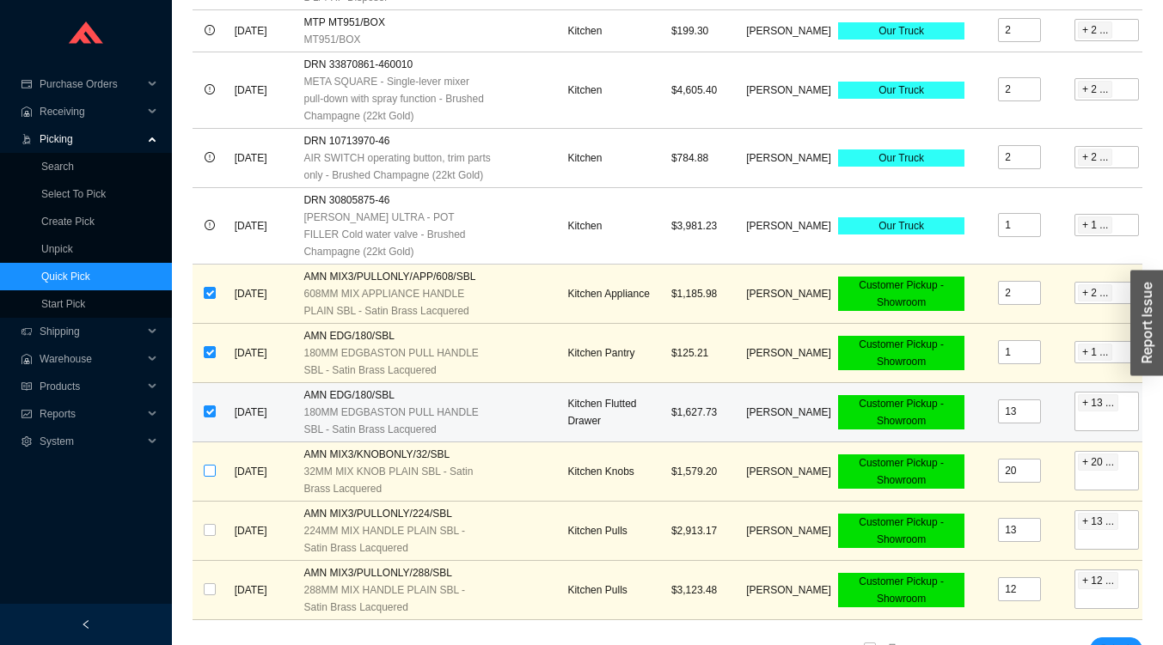
click at [205, 465] on input "checkbox" at bounding box center [210, 471] width 12 height 12
checkbox input "true"
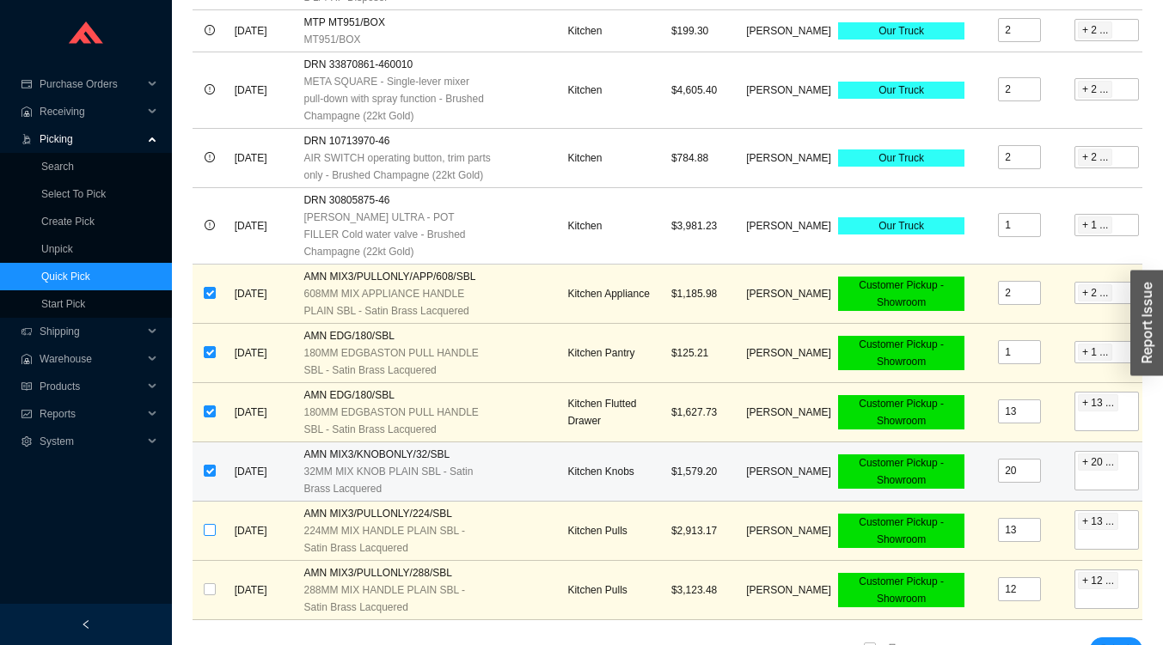
click at [206, 524] on input "checkbox" at bounding box center [210, 530] width 12 height 12
checkbox input "true"
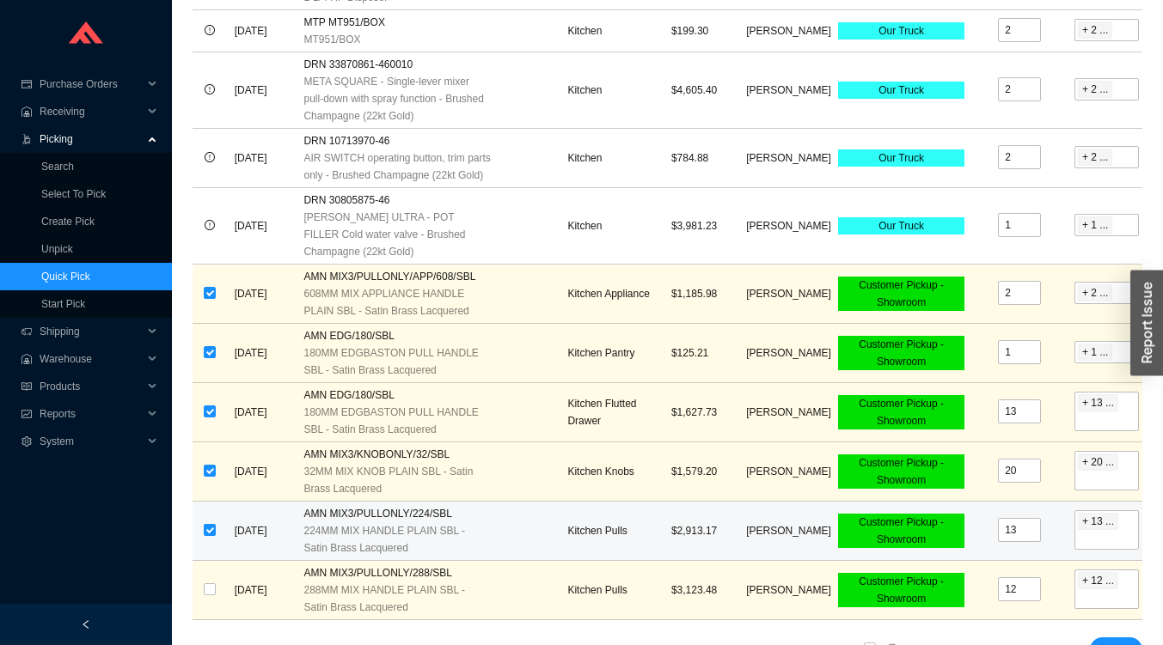
click at [196, 541] on td at bounding box center [210, 531] width 35 height 59
click at [207, 584] on input "checkbox" at bounding box center [210, 590] width 12 height 12
checkbox input "true"
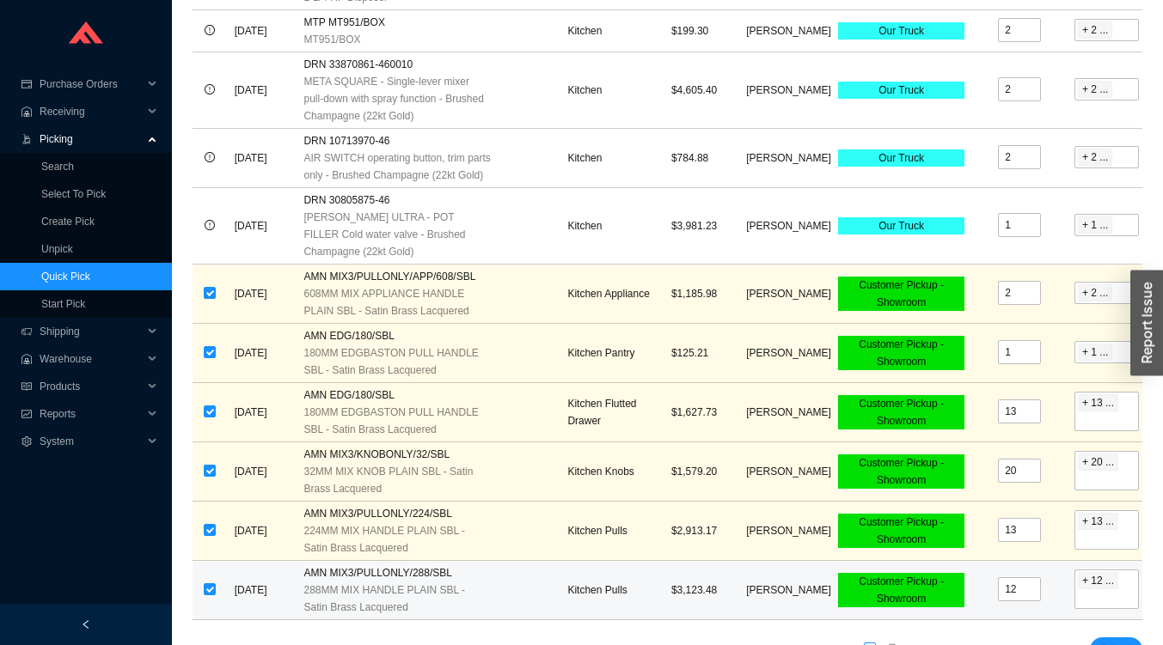
click at [867, 643] on input "checkbox" at bounding box center [870, 649] width 12 height 12
checkbox input "true"
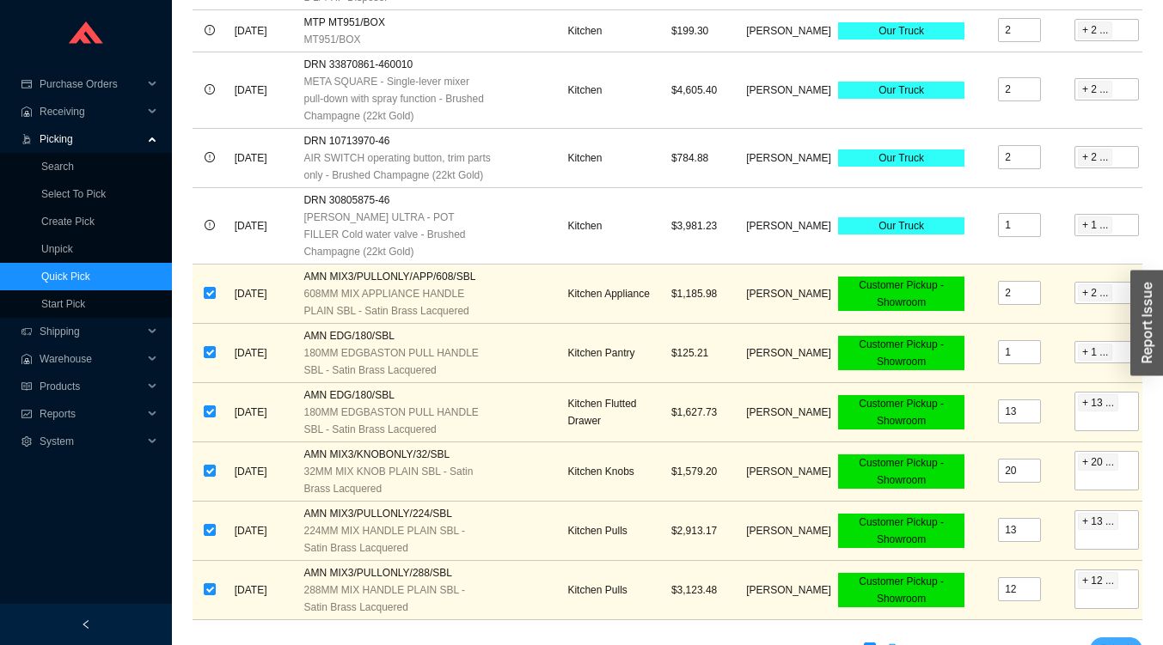
click at [1110, 641] on span "Submit" at bounding box center [1116, 649] width 32 height 17
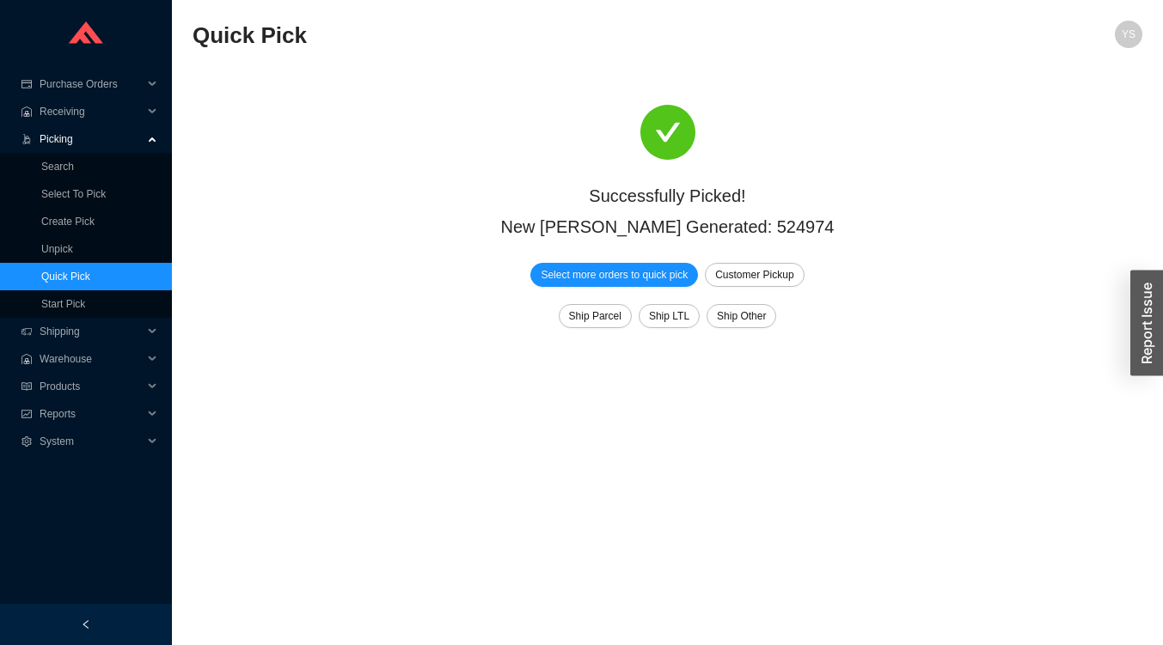
scroll to position [0, 0]
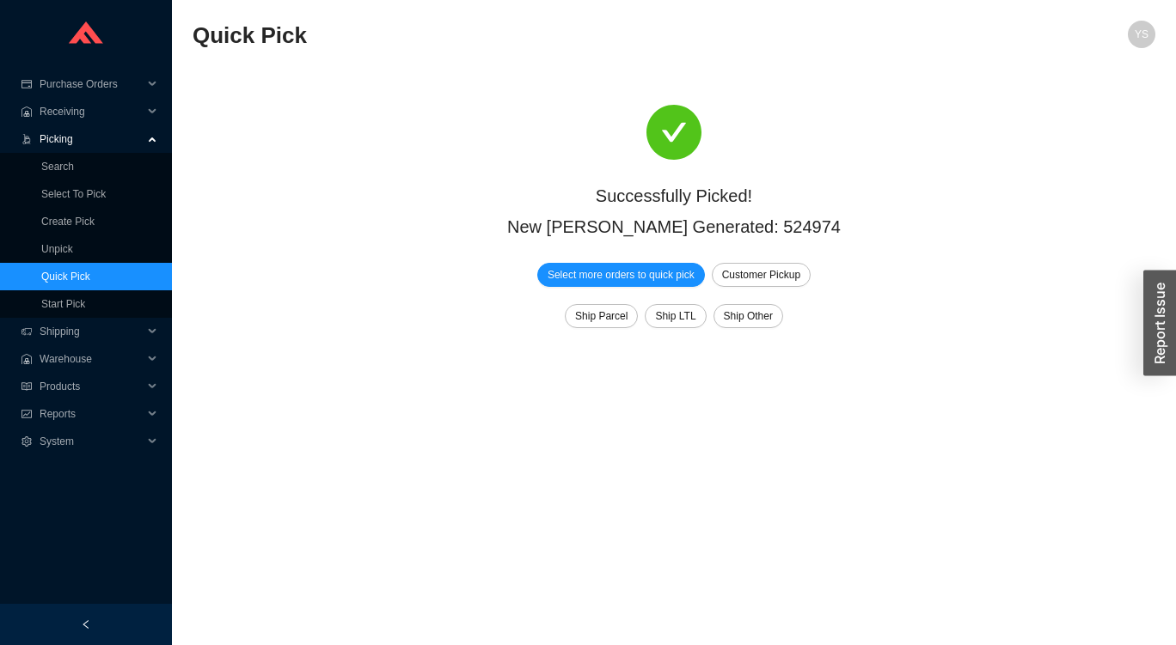
click at [38, 414] on div "Reports" at bounding box center [86, 414] width 172 height 28
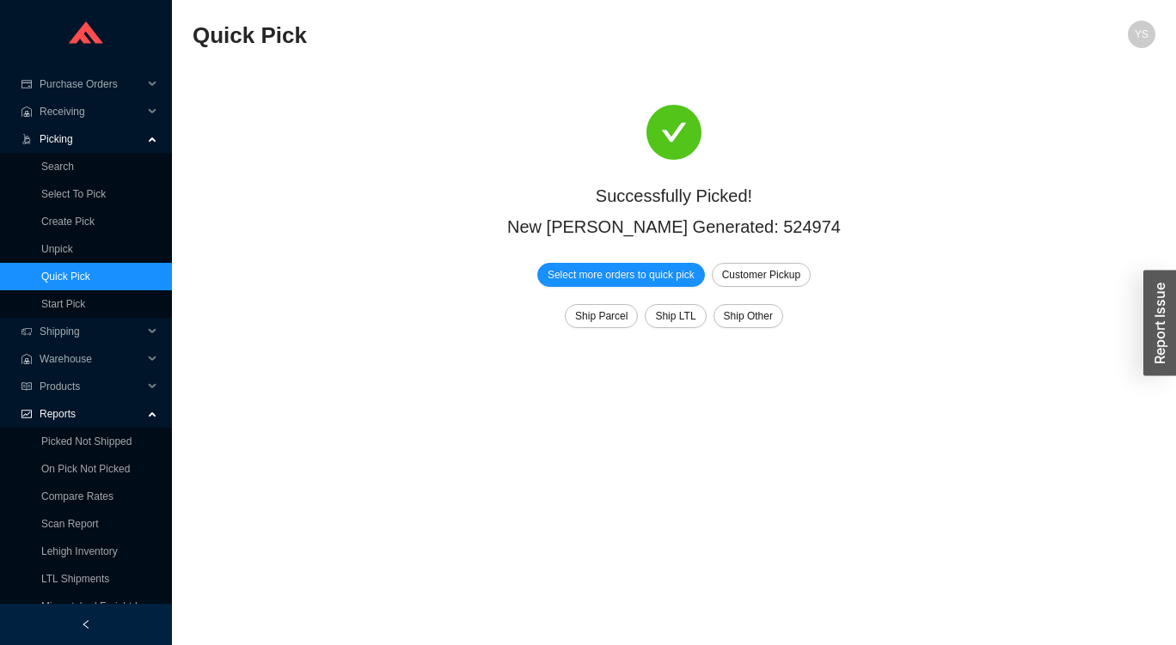
click at [47, 441] on link "Picked Not Shipped" at bounding box center [86, 442] width 90 height 12
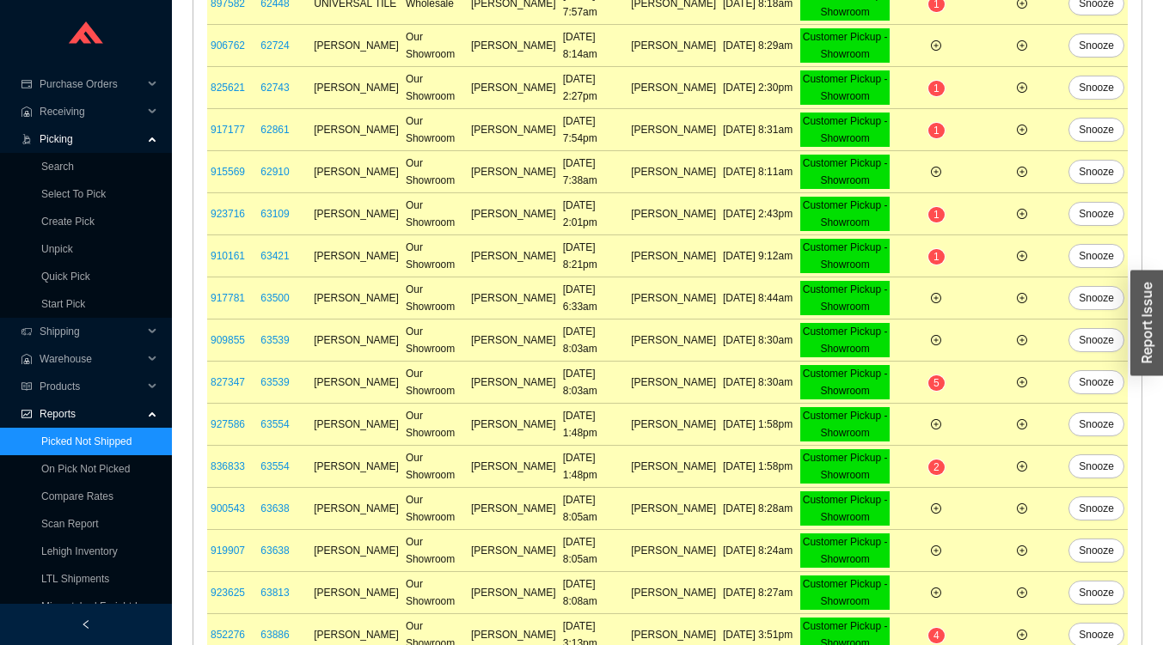
scroll to position [715, 0]
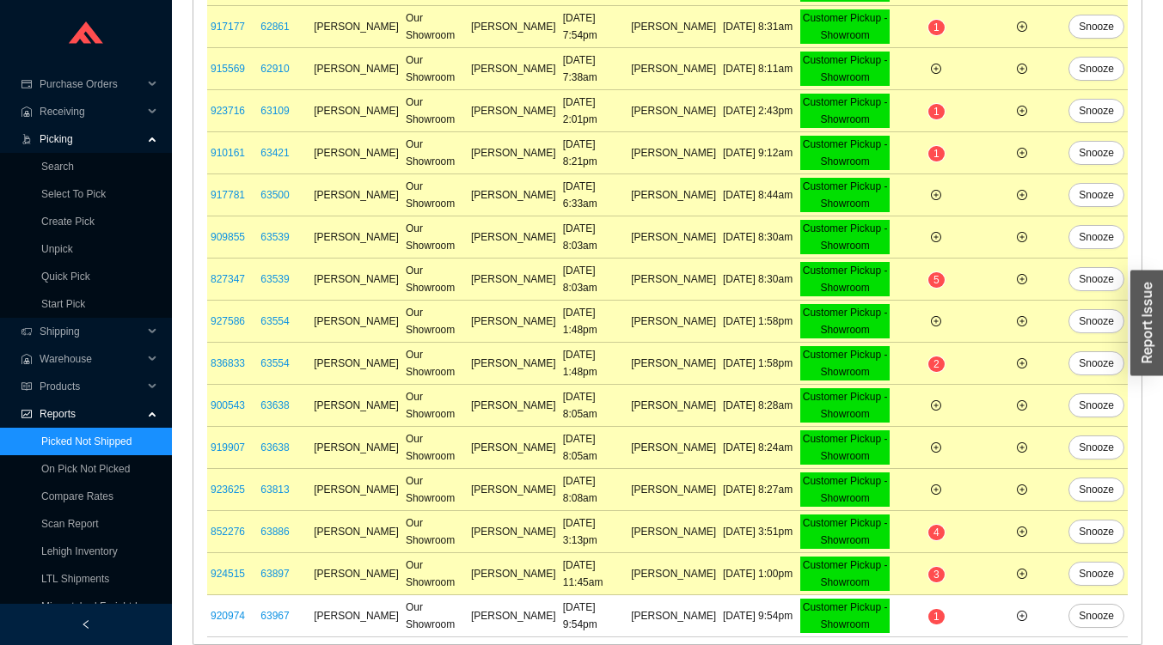
click at [274, 616] on link "63967" at bounding box center [274, 616] width 28 height 12
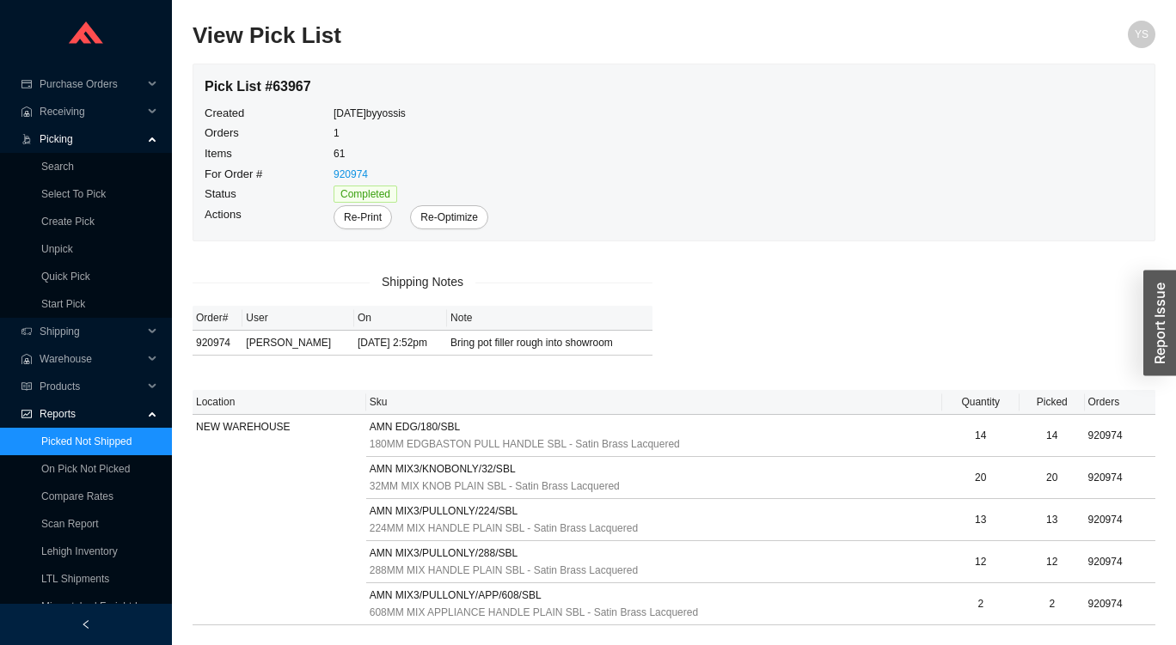
click at [52, 491] on link "Compare Rates" at bounding box center [77, 497] width 72 height 12
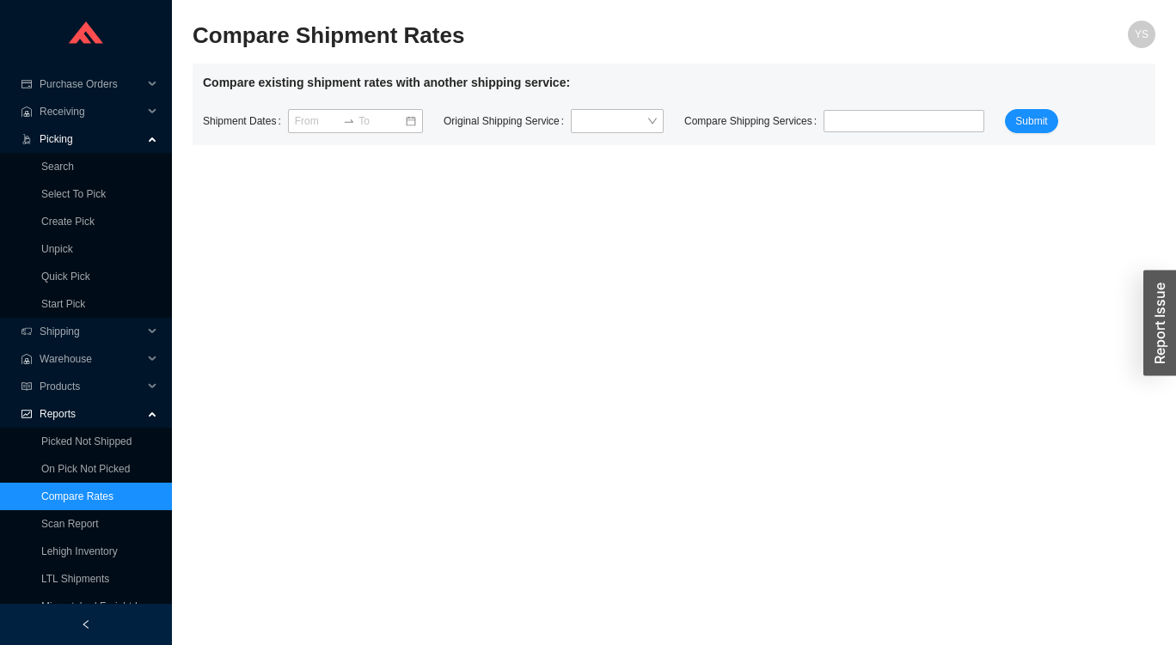
click at [59, 469] on link "On Pick Not Picked" at bounding box center [85, 469] width 89 height 12
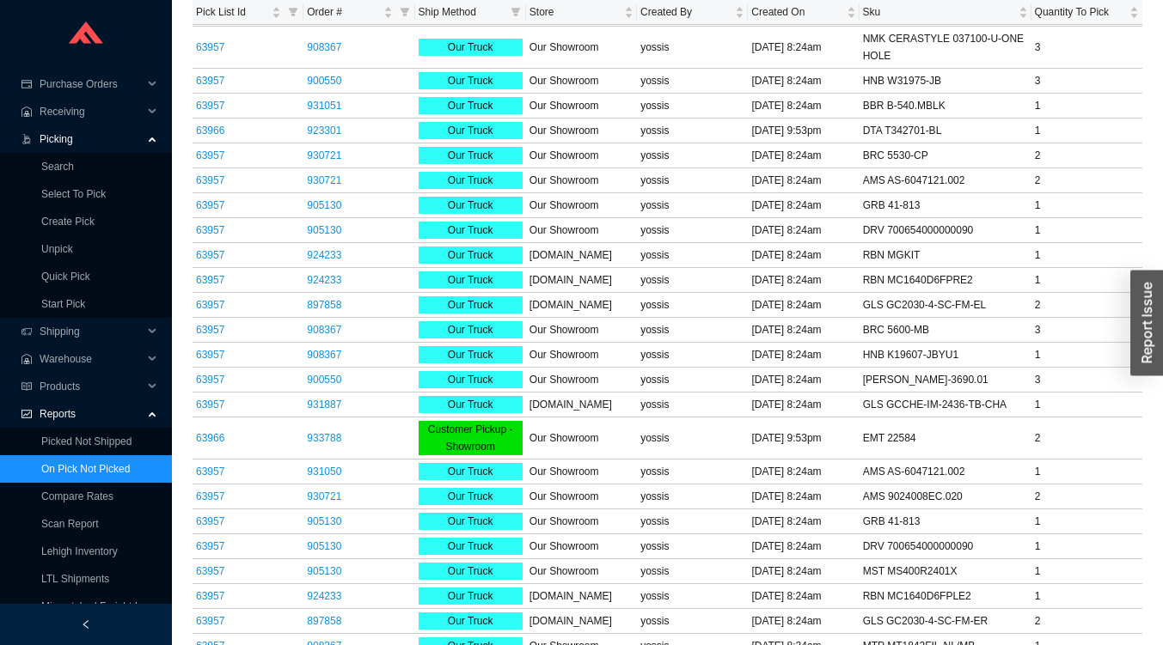
scroll to position [828, 0]
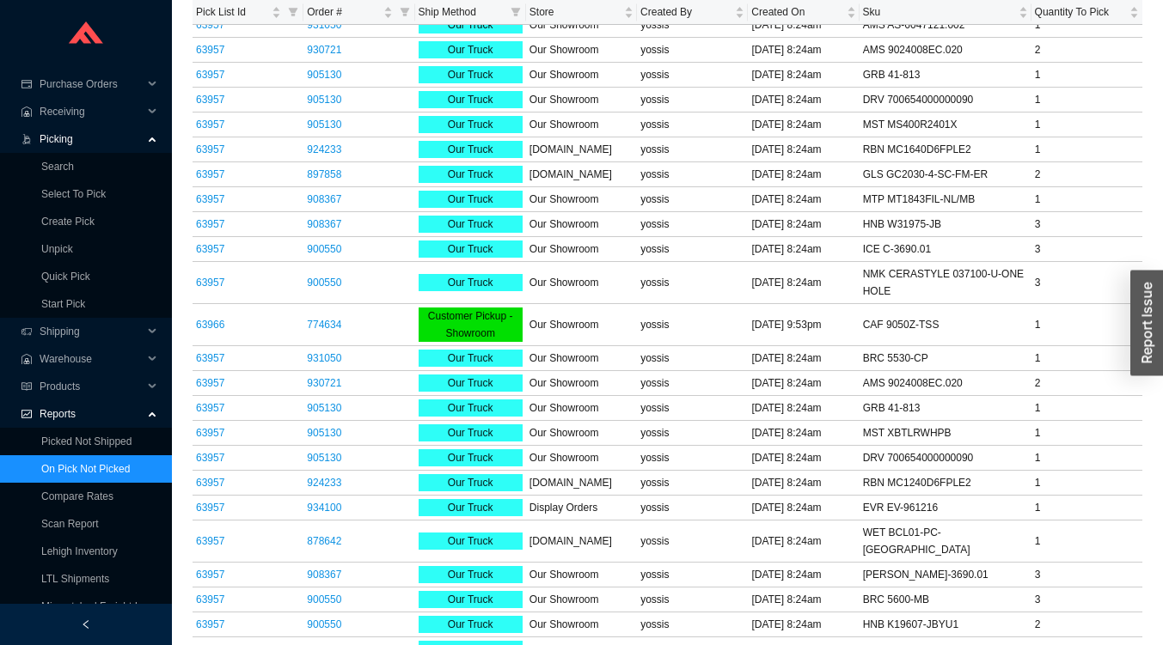
click at [83, 443] on link "Picked Not Shipped" at bounding box center [86, 442] width 90 height 12
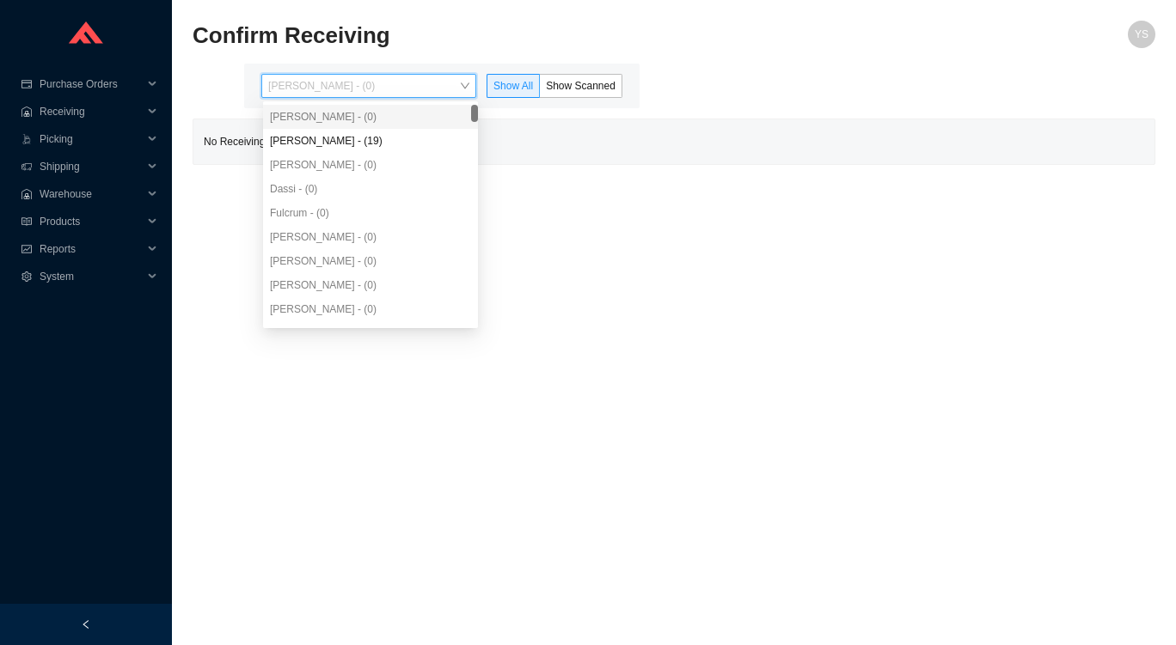
click at [291, 135] on div "Angel Negron - (19)" at bounding box center [370, 140] width 201 height 15
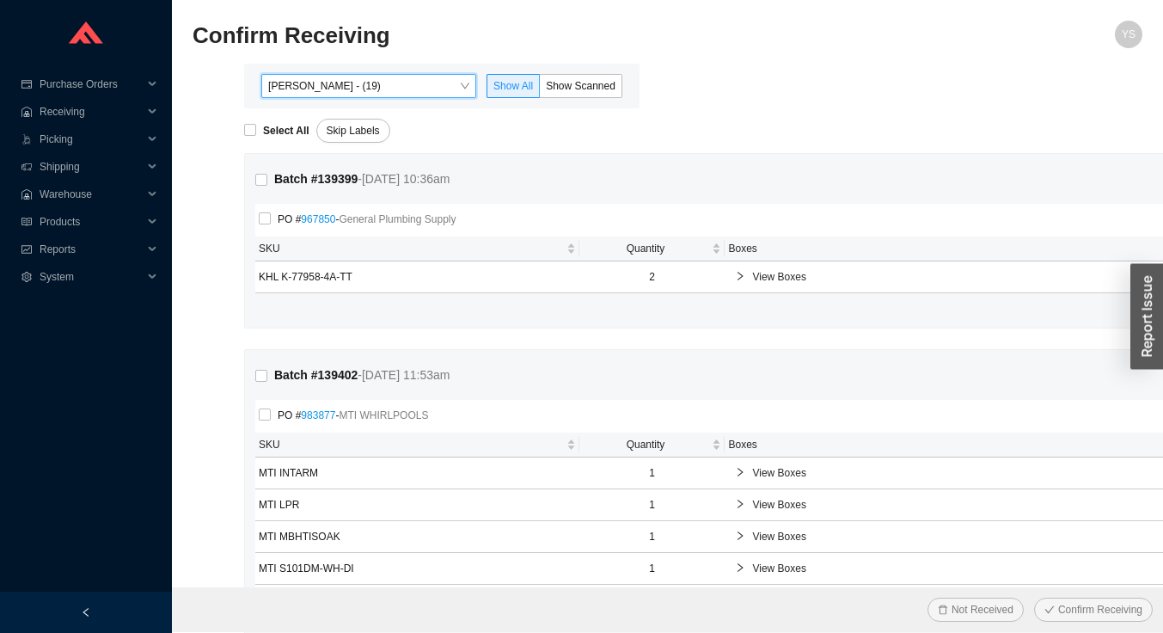
click at [38, 248] on div "Reports" at bounding box center [86, 249] width 172 height 28
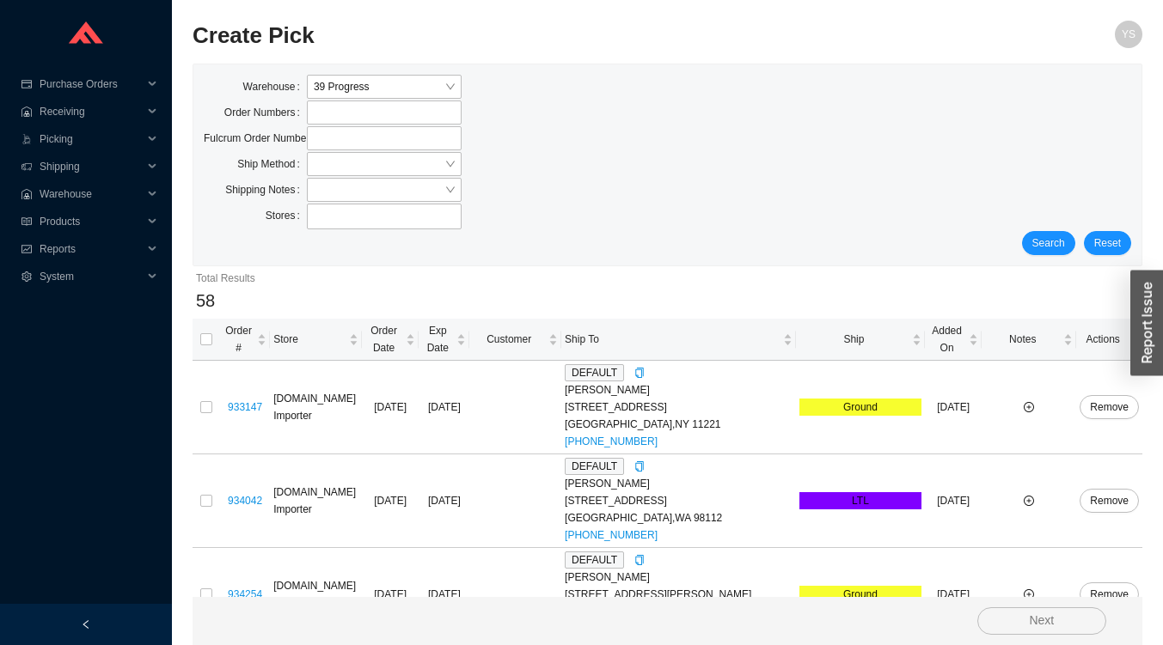
click at [829, 331] on span "Ship" at bounding box center [853, 339] width 109 height 17
click at [827, 331] on span "Ship" at bounding box center [853, 339] width 109 height 17
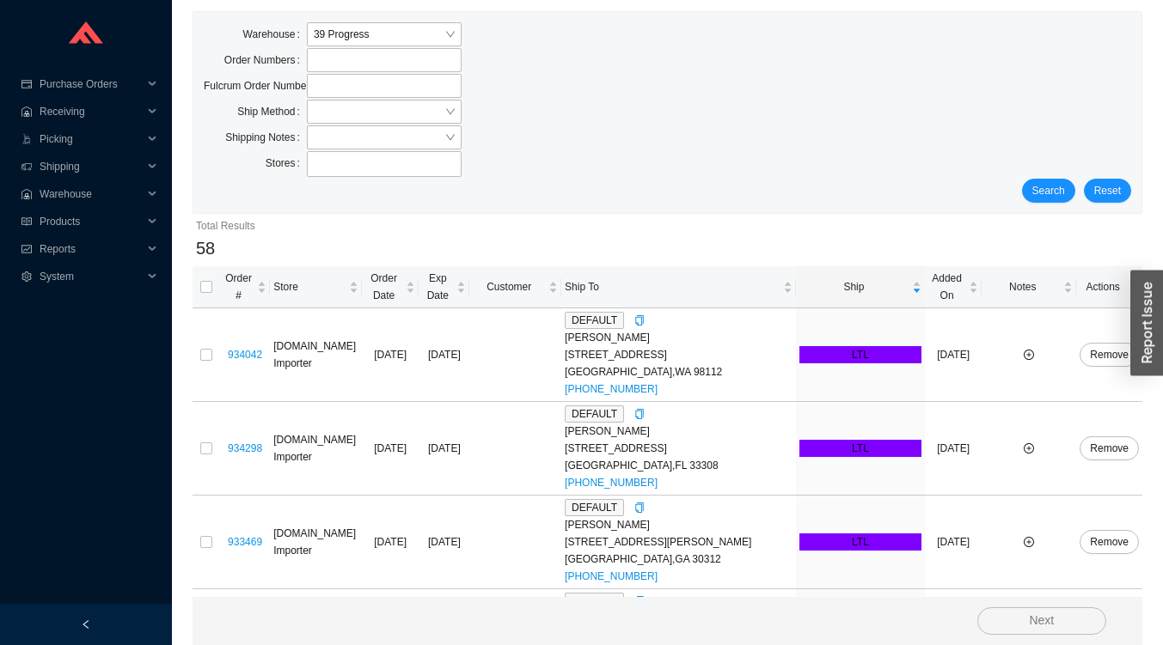
scroll to position [81, 0]
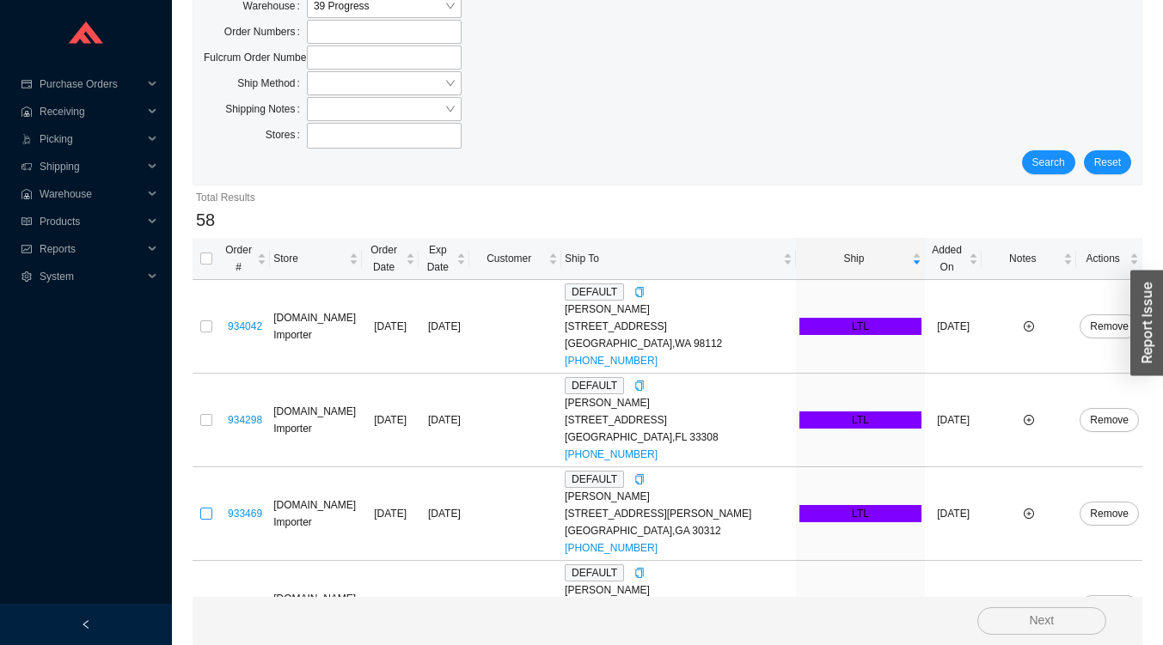
click at [204, 508] on input "checkbox" at bounding box center [206, 514] width 12 height 12
checkbox input "true"
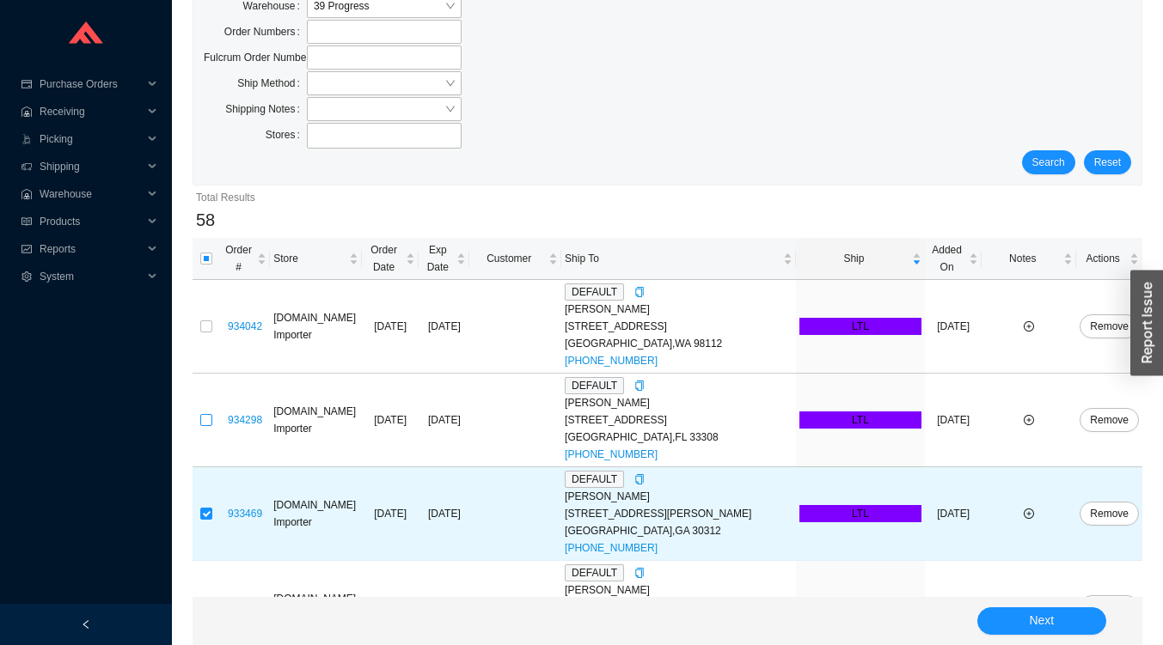
click at [206, 414] on input "checkbox" at bounding box center [206, 420] width 12 height 12
checkbox input "true"
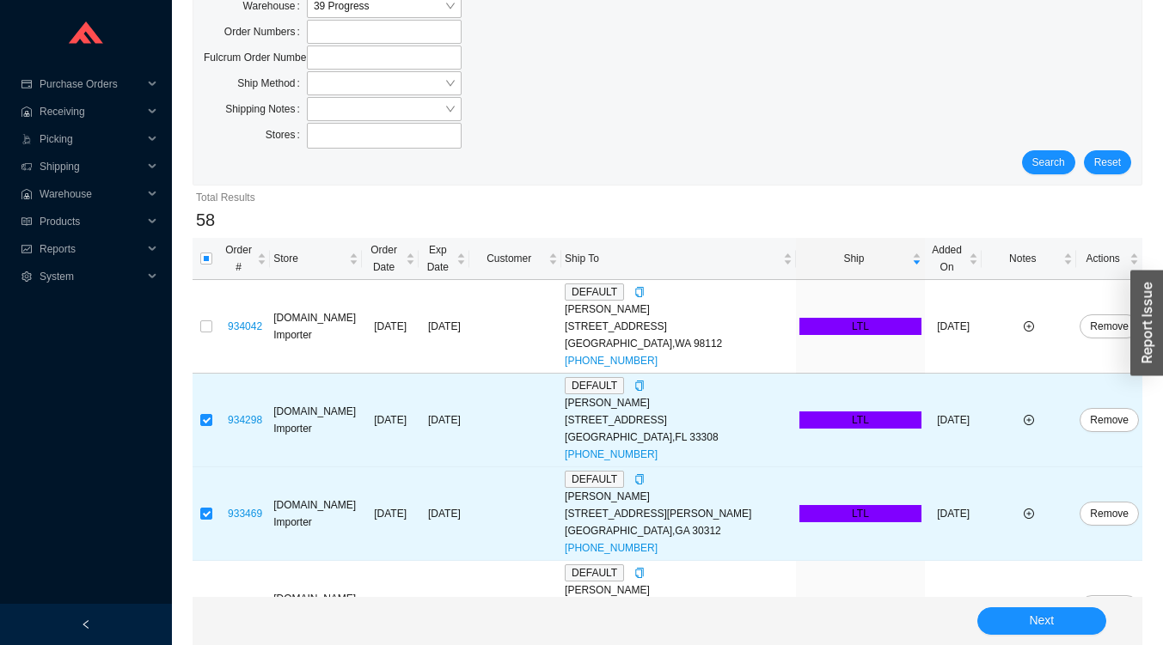
click at [210, 334] on td at bounding box center [207, 327] width 28 height 94
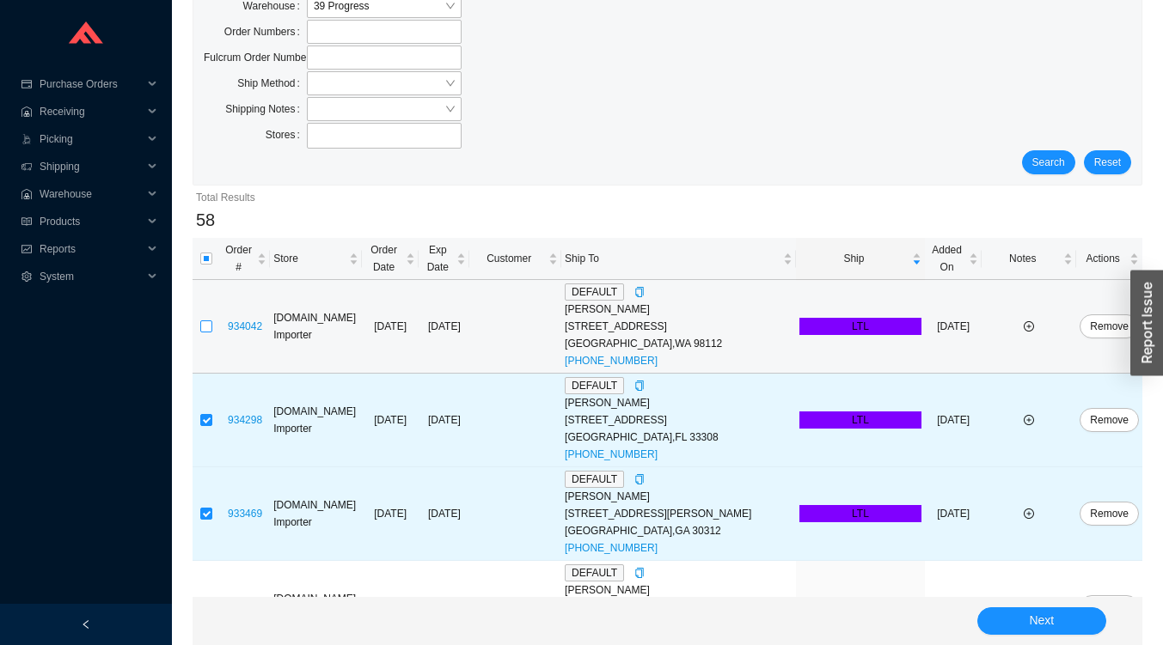
click at [203, 321] on input "checkbox" at bounding box center [206, 327] width 12 height 12
checkbox input "true"
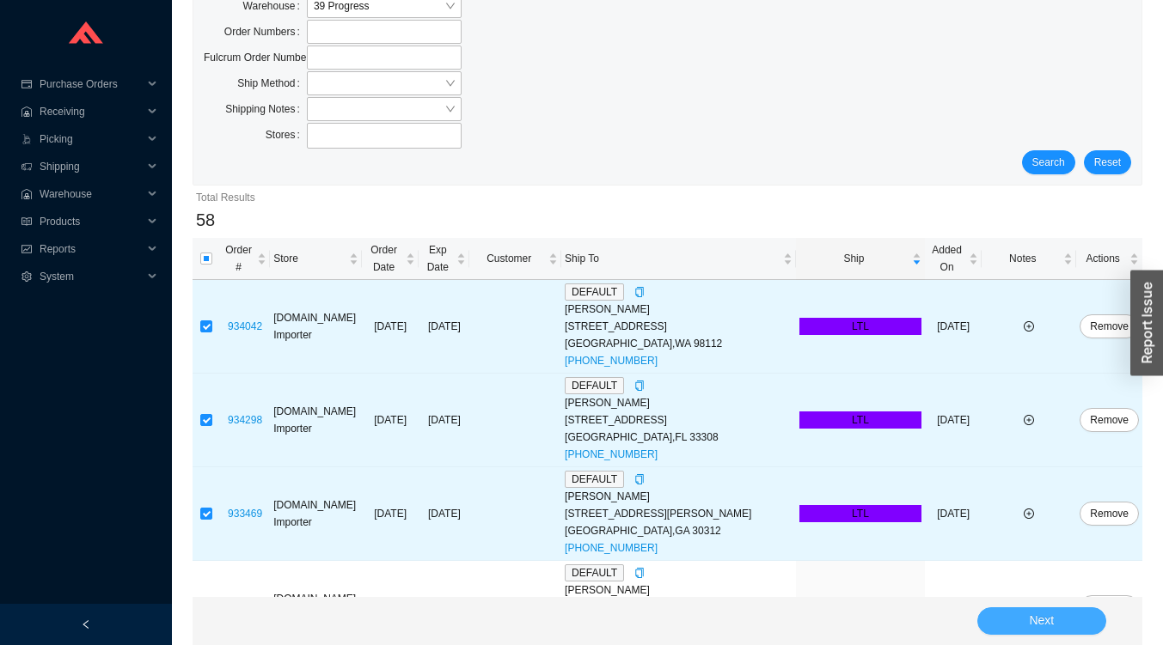
click at [1016, 632] on button "Next" at bounding box center [1041, 622] width 129 height 28
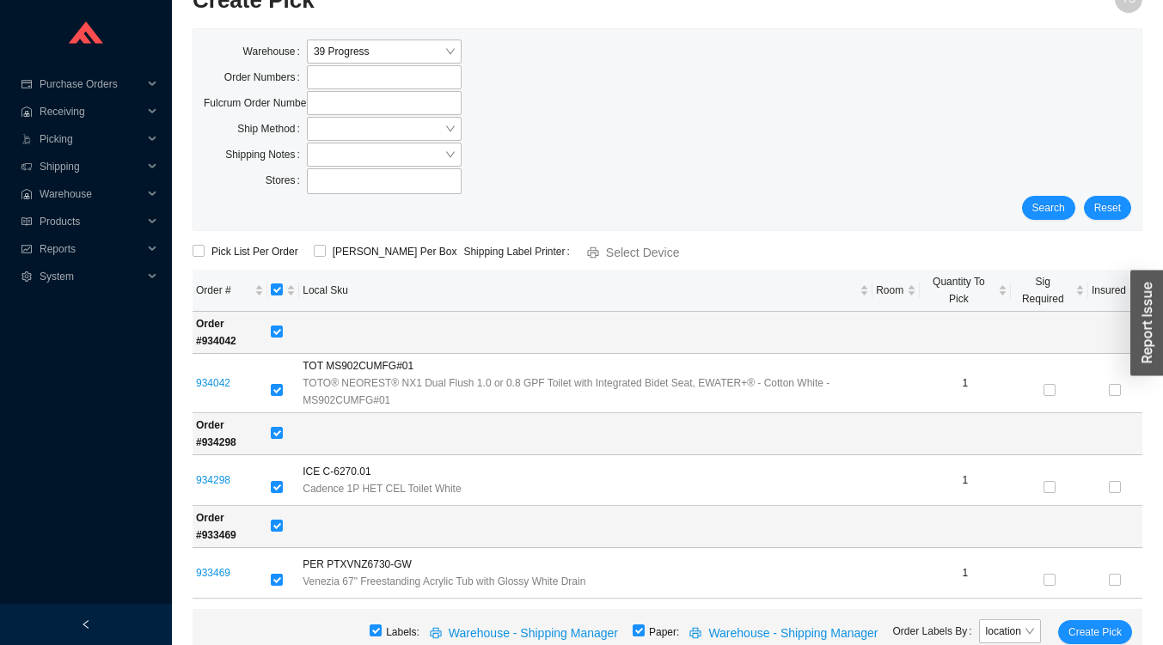
click at [41, 245] on span "Reports" at bounding box center [91, 249] width 103 height 28
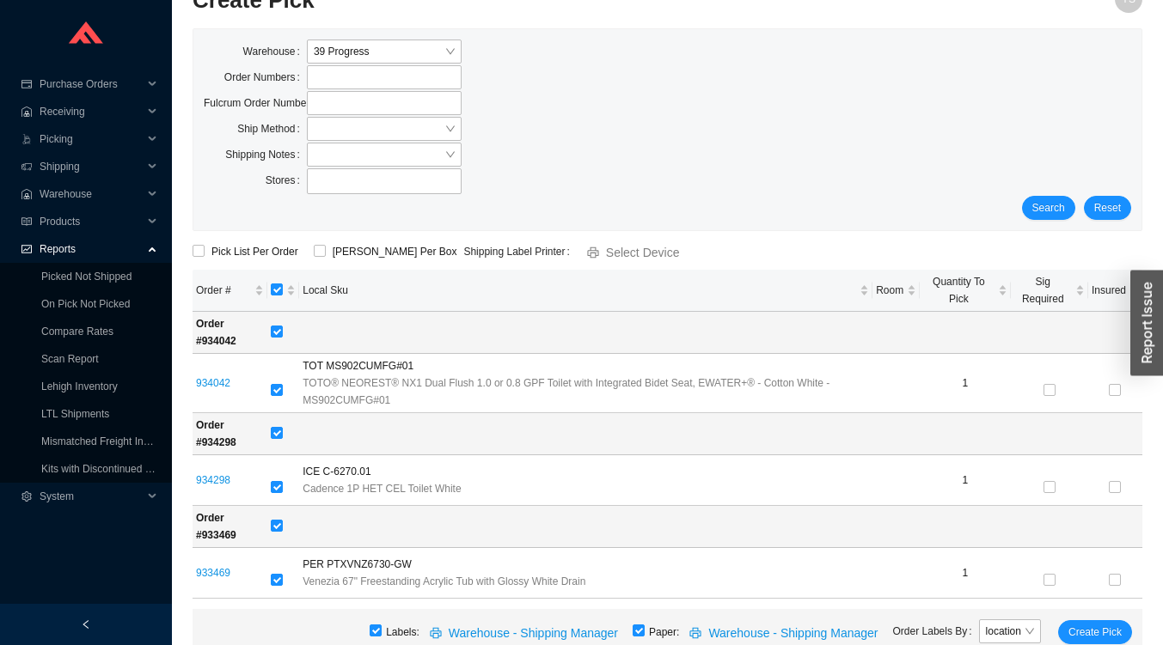
click at [54, 303] on link "On Pick Not Picked" at bounding box center [85, 304] width 89 height 12
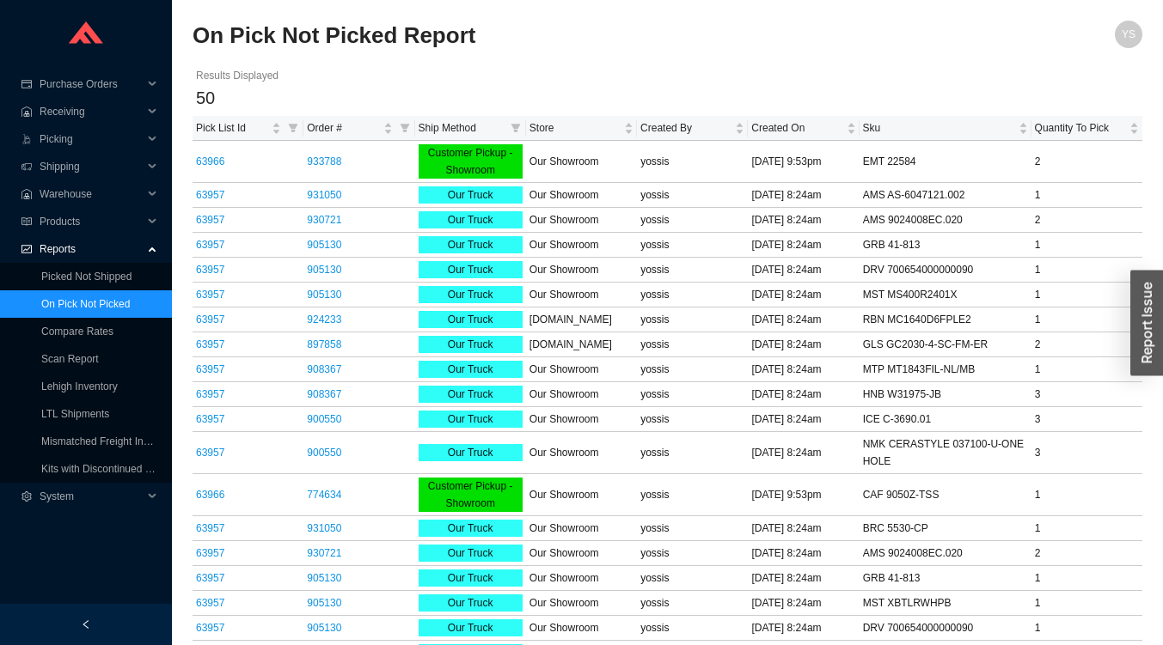
click at [79, 389] on link "Lehigh Inventory" at bounding box center [79, 387] width 76 height 12
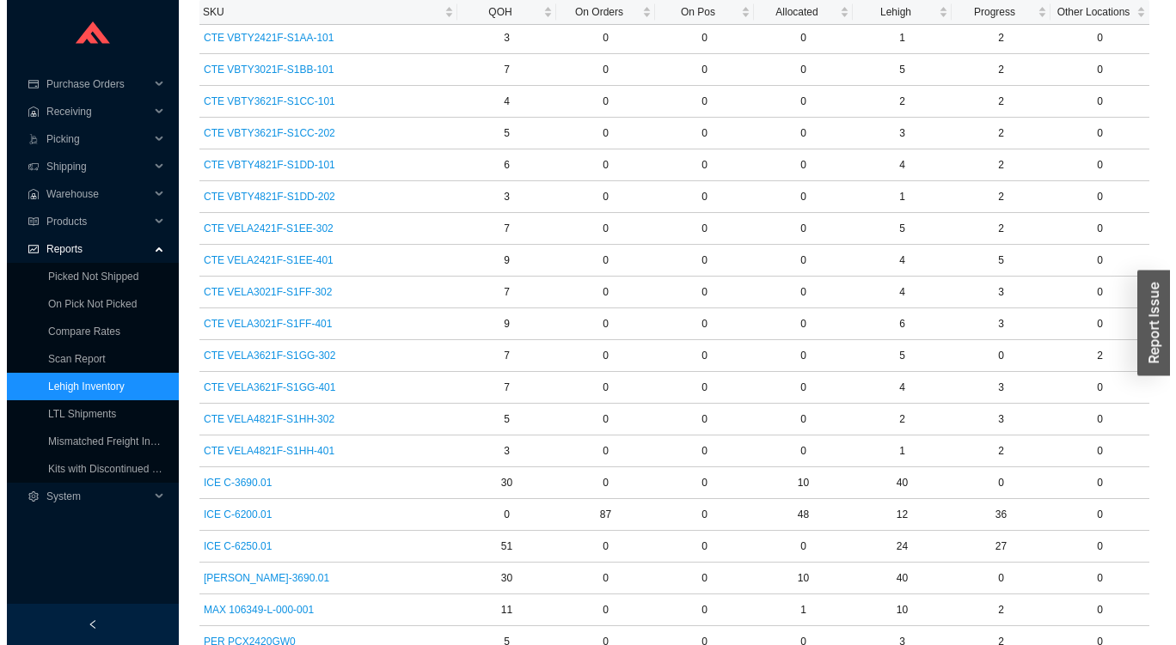
scroll to position [361, 0]
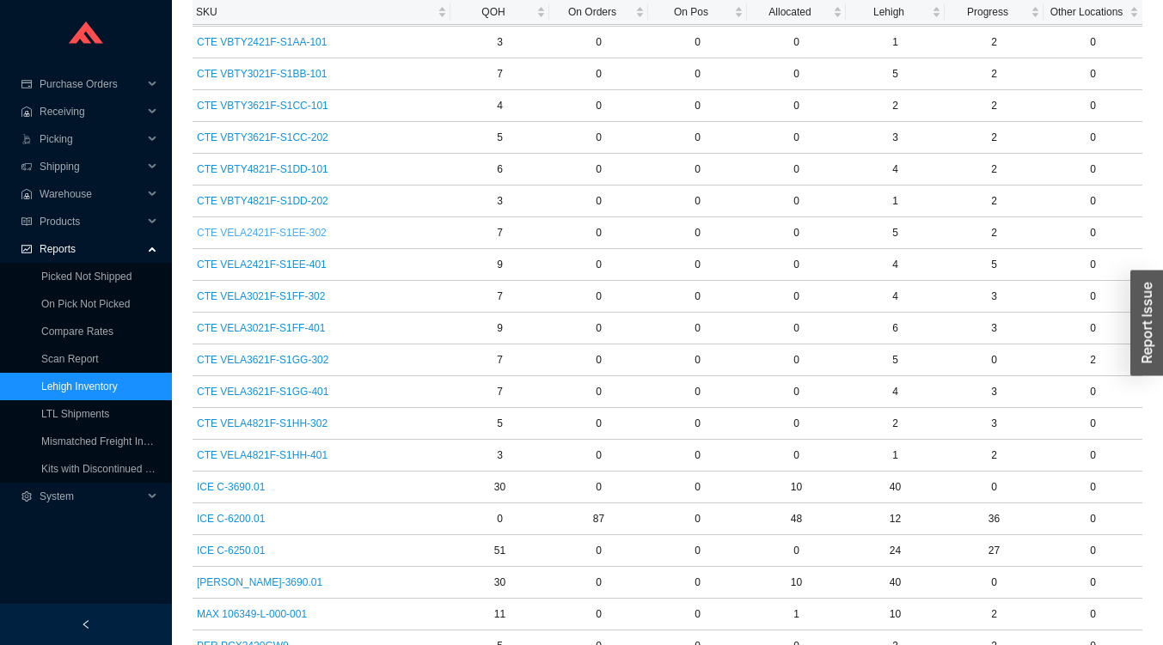
click at [241, 235] on span "CTE VELA2421F-S1EE-302" at bounding box center [262, 232] width 130 height 17
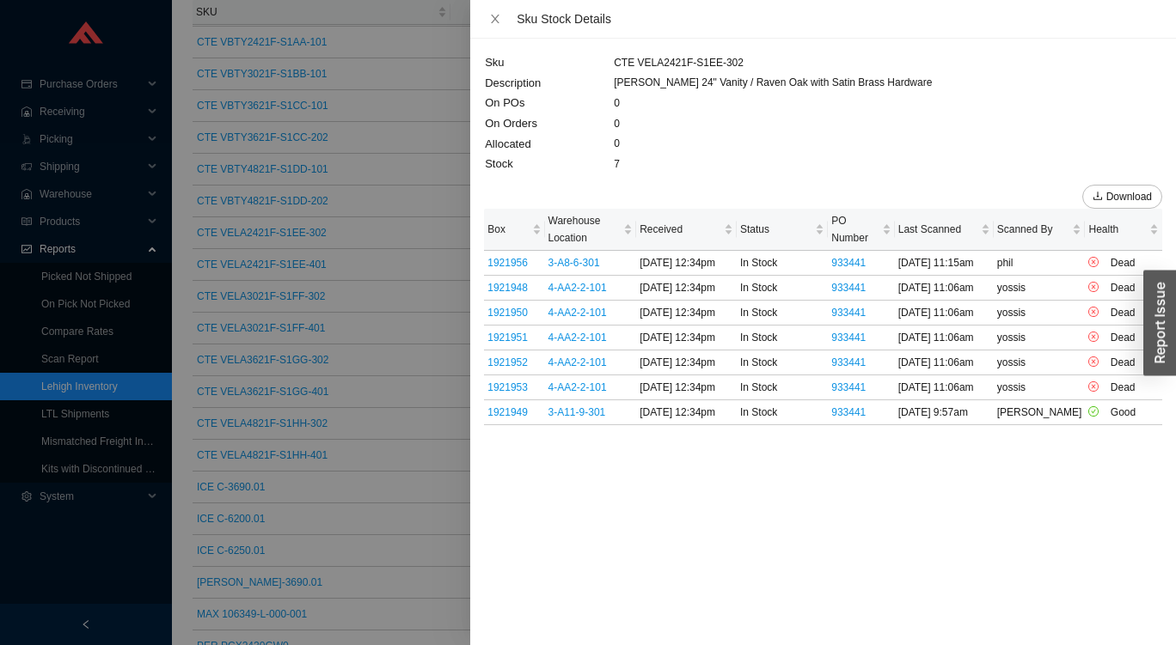
click at [214, 329] on div at bounding box center [588, 322] width 1176 height 645
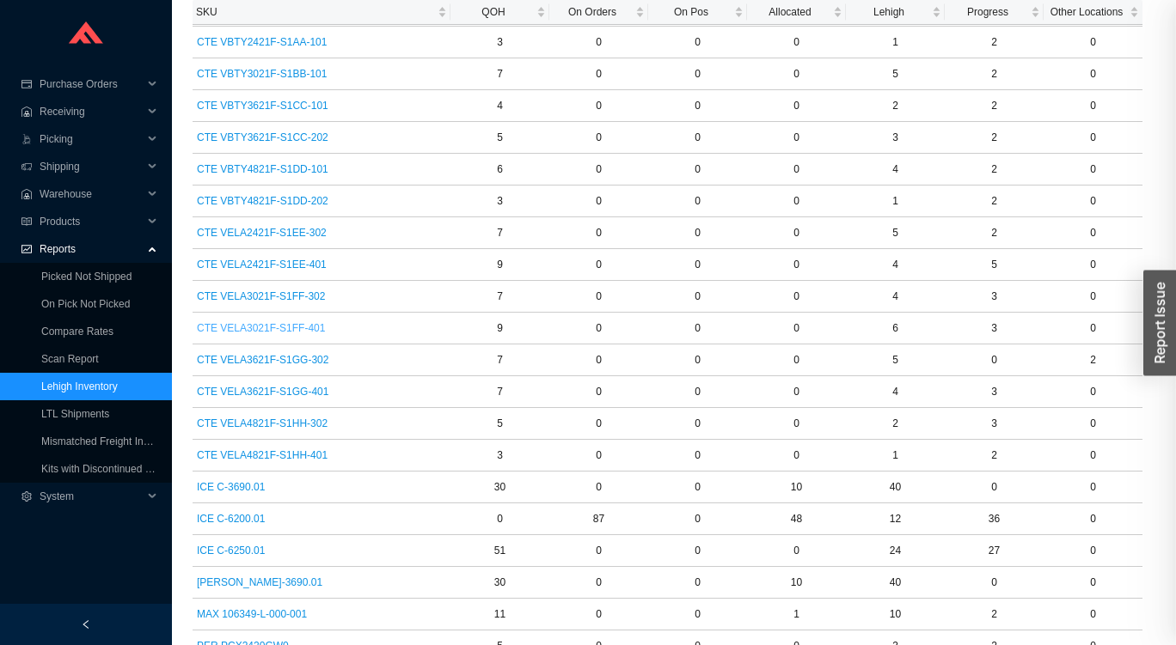
click at [226, 334] on span "CTE VELA3021F-S1FF-401" at bounding box center [261, 328] width 128 height 17
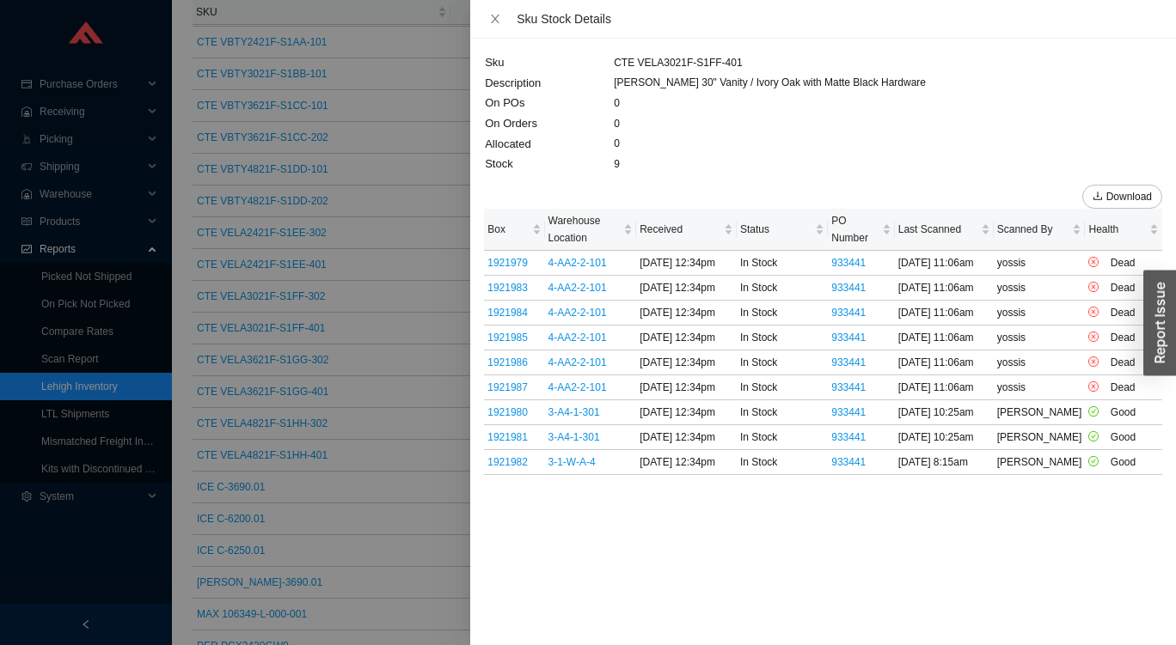
click at [593, 468] on link "3-1-W-A-4" at bounding box center [571, 462] width 47 height 12
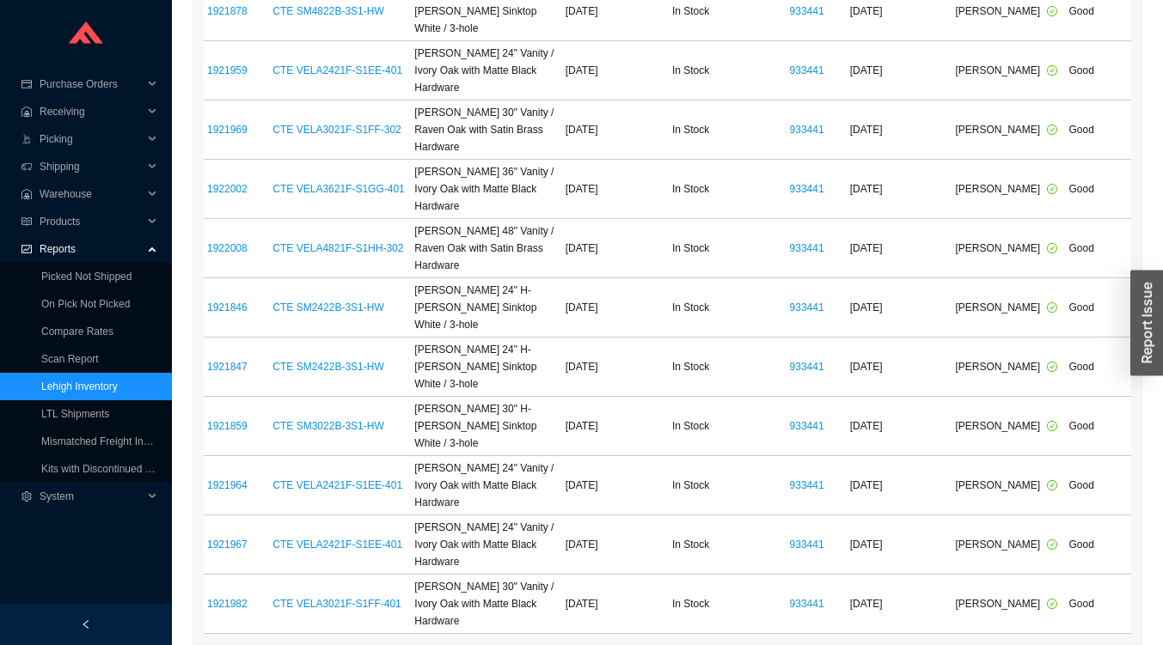
scroll to position [12953, 0]
click at [56, 299] on link "On Pick Not Picked" at bounding box center [85, 304] width 89 height 12
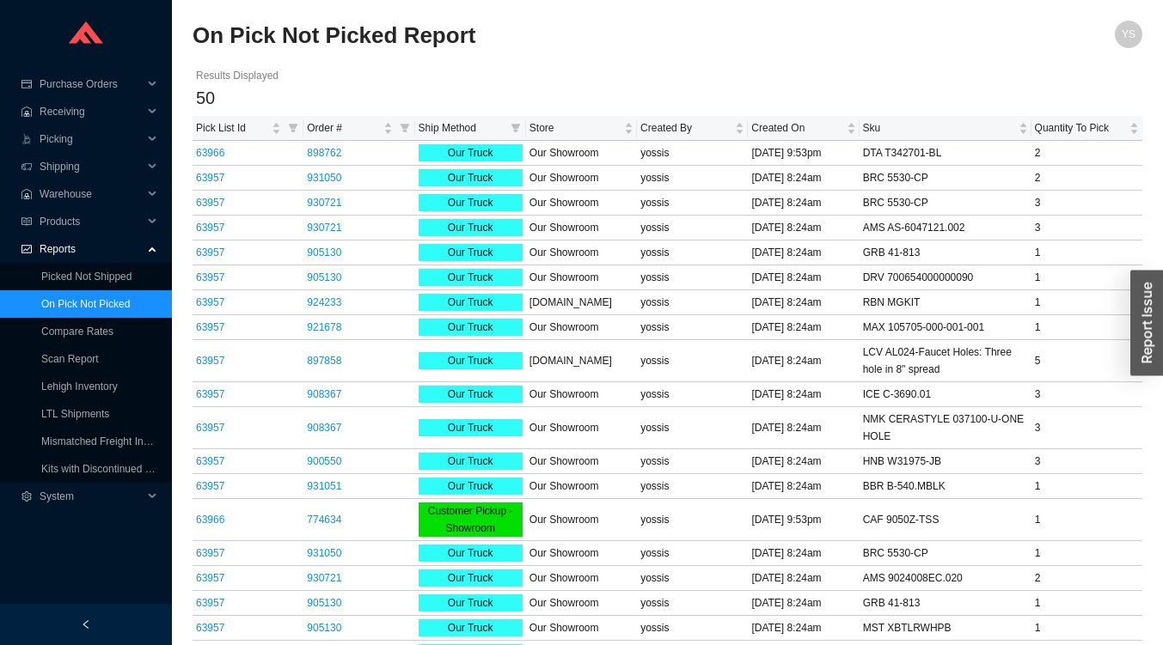
click at [56, 276] on link "Picked Not Shipped" at bounding box center [86, 277] width 90 height 12
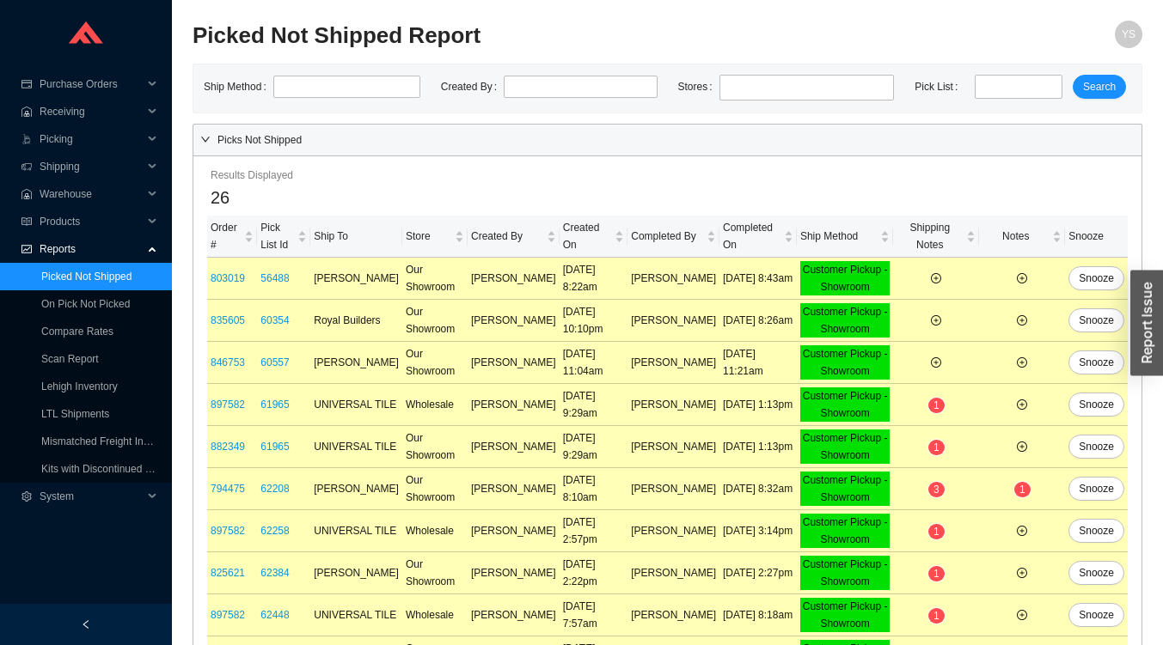
click at [54, 303] on link "On Pick Not Picked" at bounding box center [85, 304] width 89 height 12
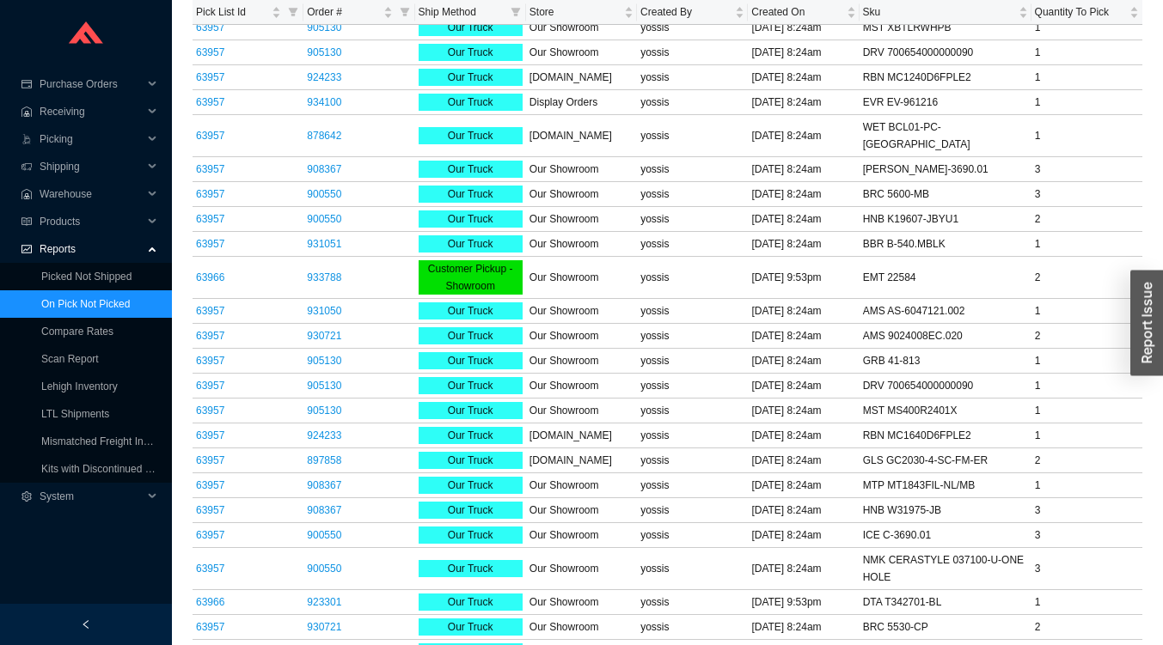
scroll to position [828, 0]
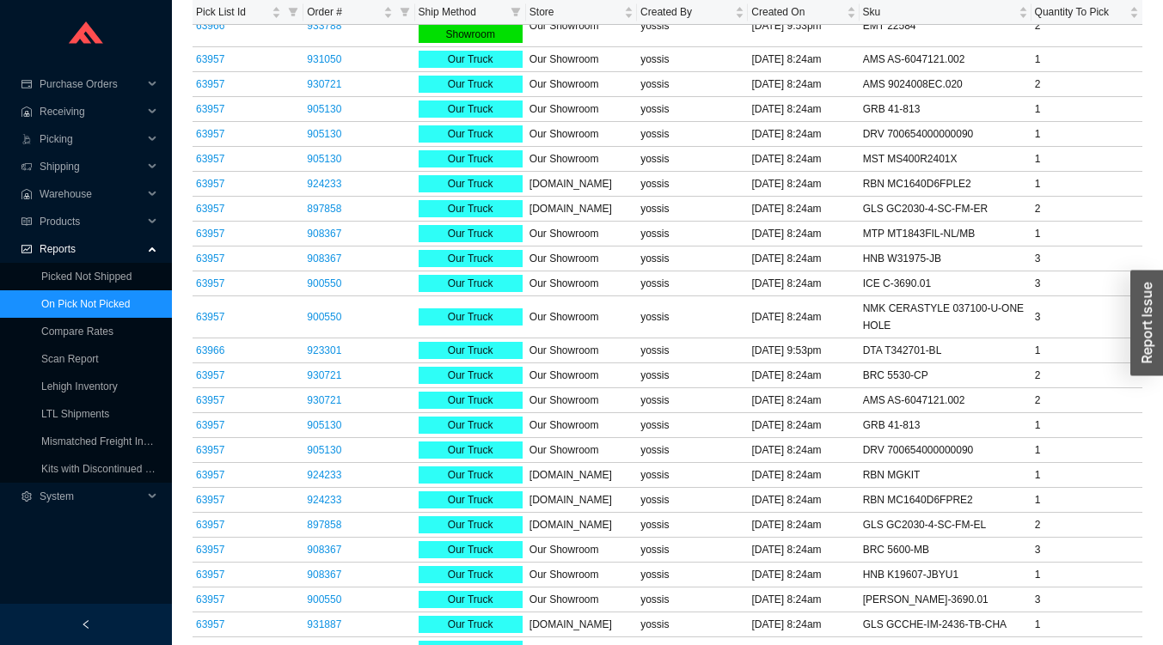
click at [45, 271] on link "Picked Not Shipped" at bounding box center [86, 277] width 90 height 12
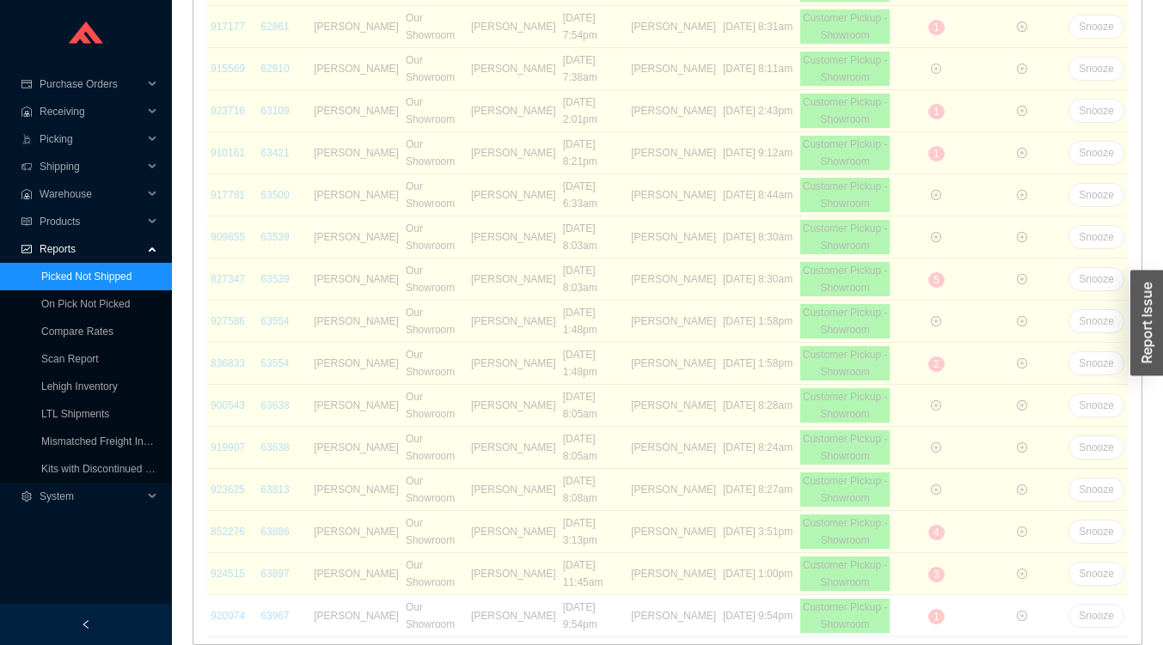
scroll to position [715, 0]
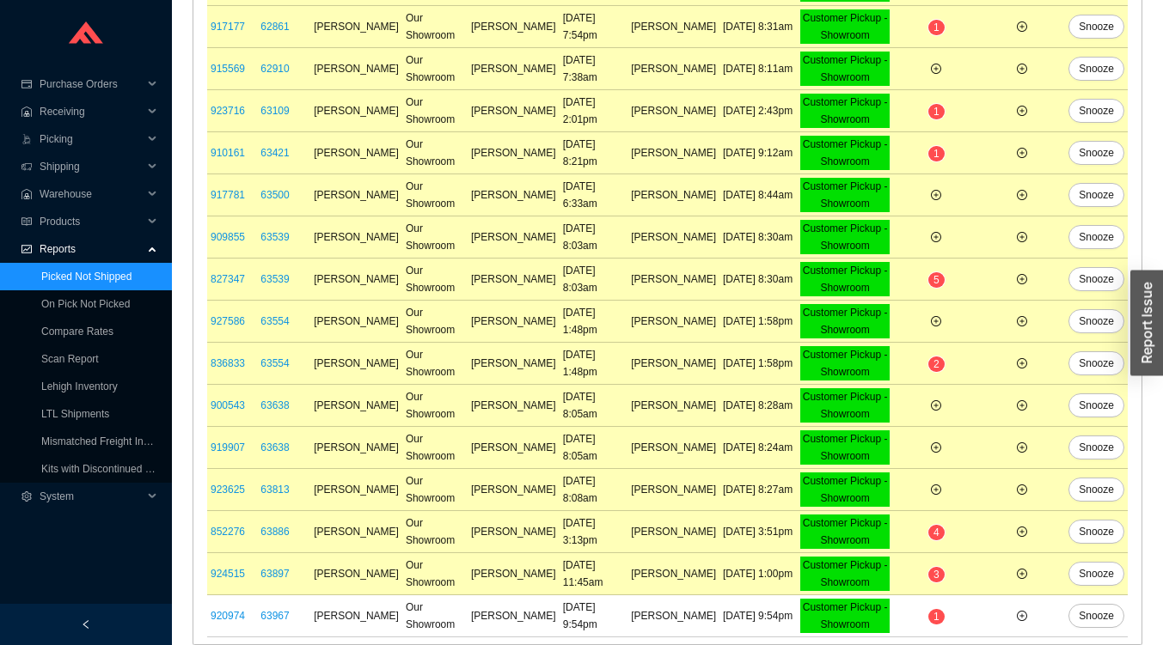
click at [68, 300] on link "On Pick Not Picked" at bounding box center [85, 304] width 89 height 12
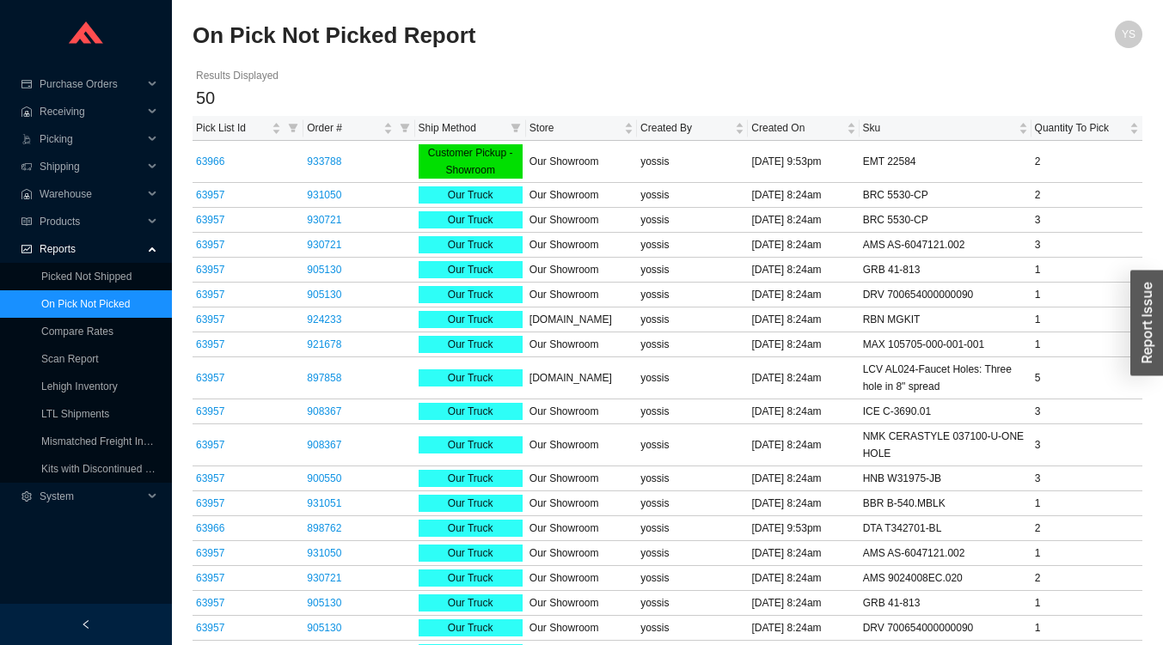
click at [202, 529] on link "63966" at bounding box center [210, 529] width 28 height 12
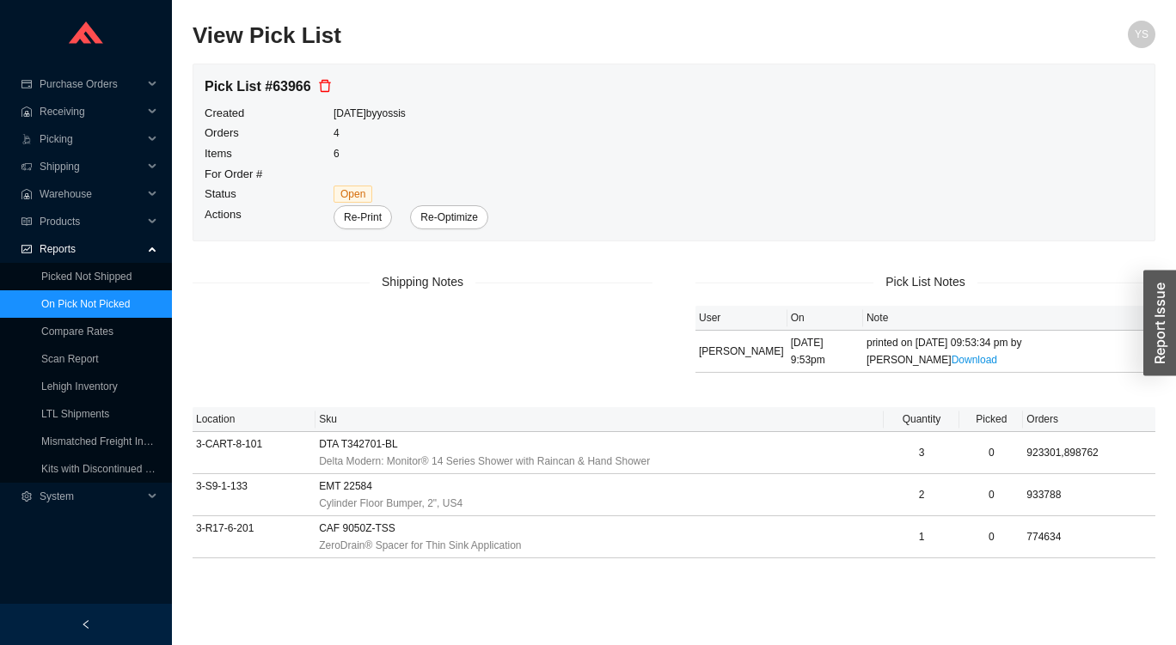
click at [55, 302] on link "On Pick Not Picked" at bounding box center [85, 304] width 89 height 12
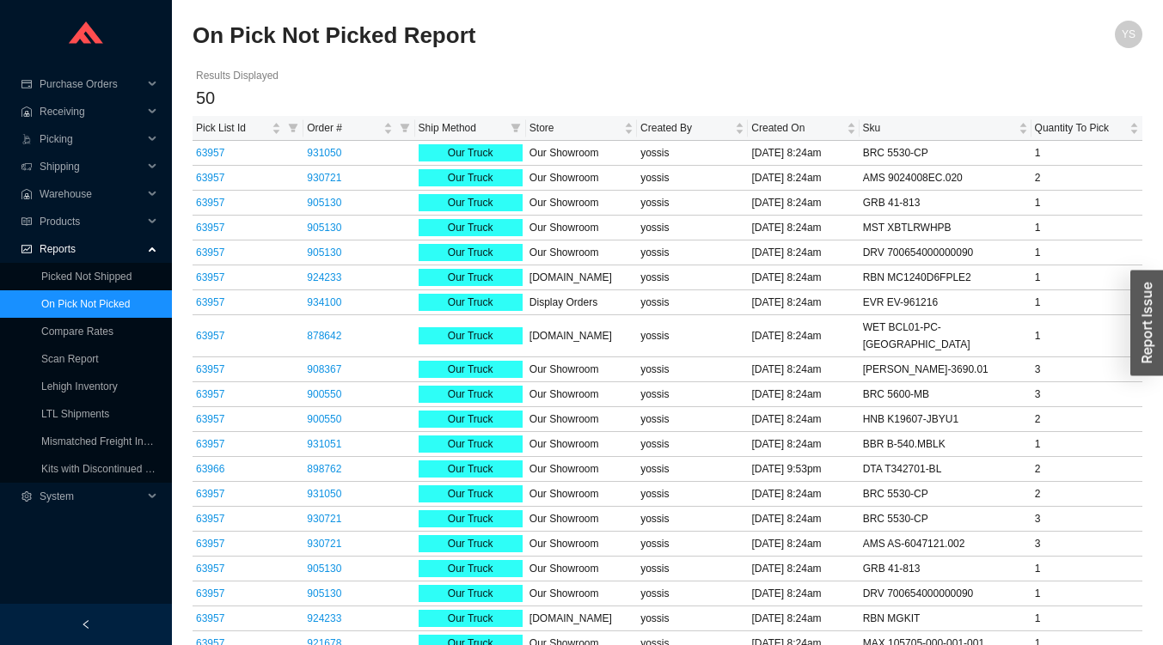
click at [206, 488] on link "63957" at bounding box center [210, 494] width 28 height 12
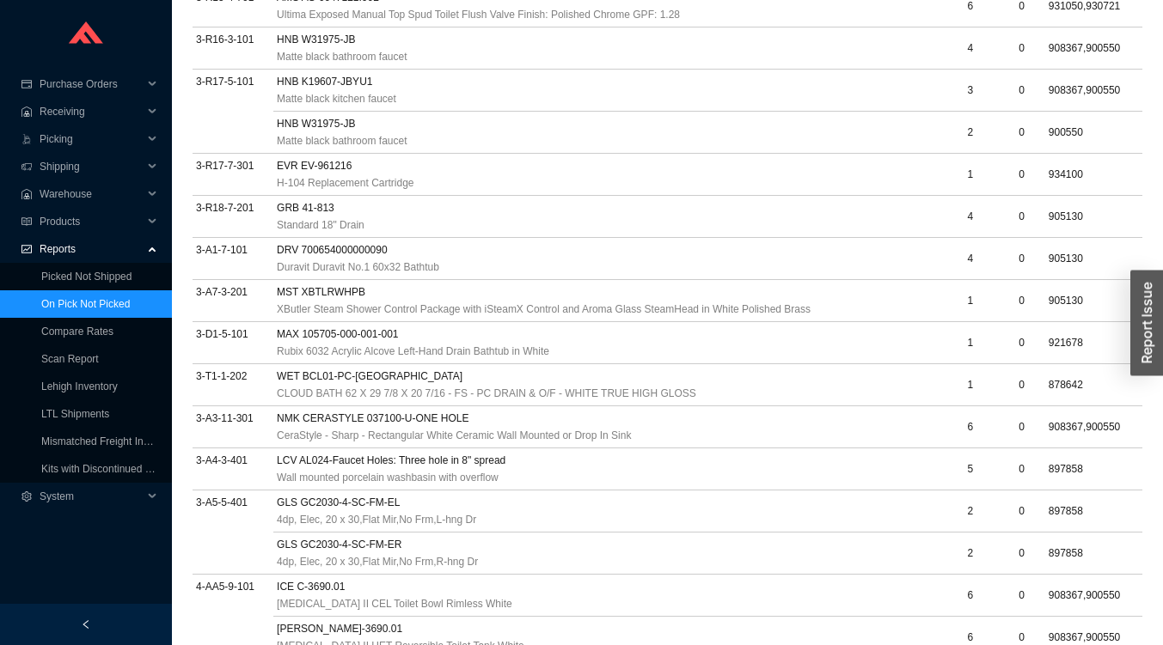
scroll to position [924, 0]
